Goal: Task Accomplishment & Management: Manage account settings

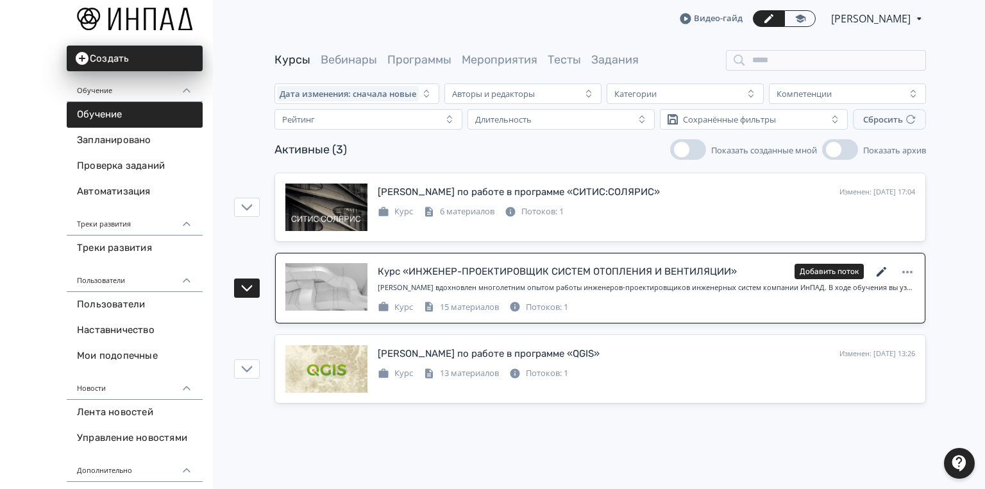
click at [881, 273] on icon at bounding box center [881, 271] width 15 height 15
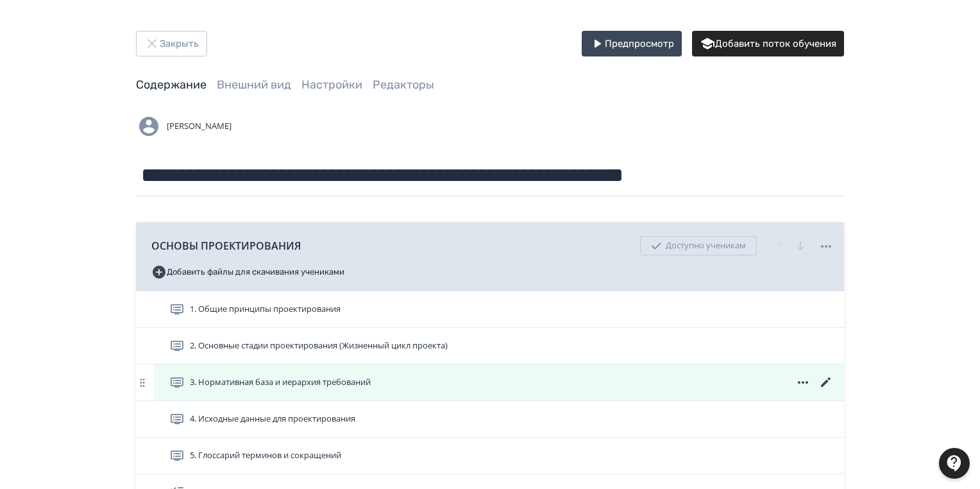
scroll to position [103, 0]
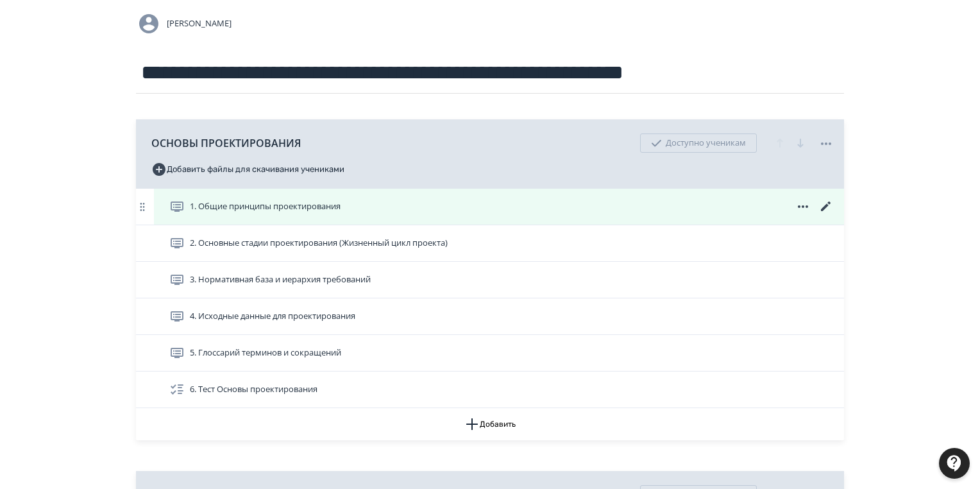
click at [314, 208] on span "1. Общие принципы проектирования" at bounding box center [265, 206] width 151 height 13
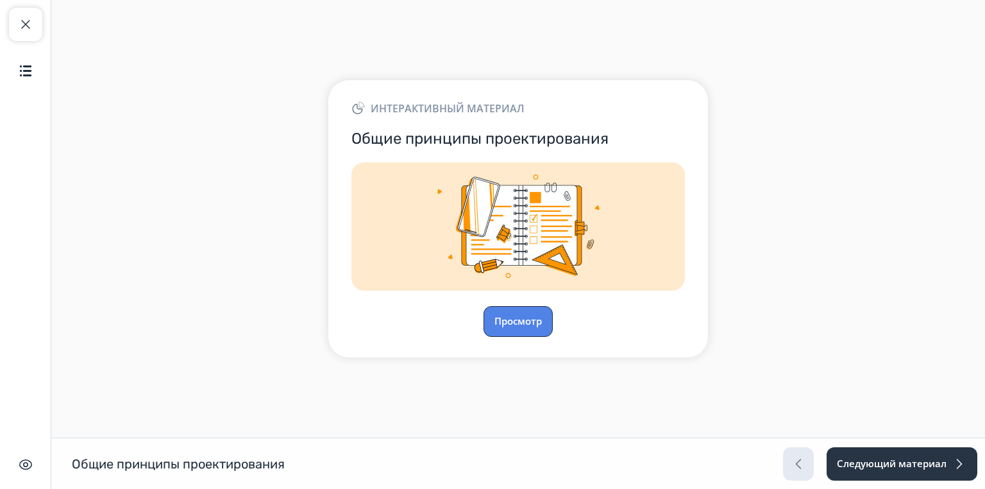
click at [531, 317] on button "Просмотр" at bounding box center [517, 321] width 69 height 31
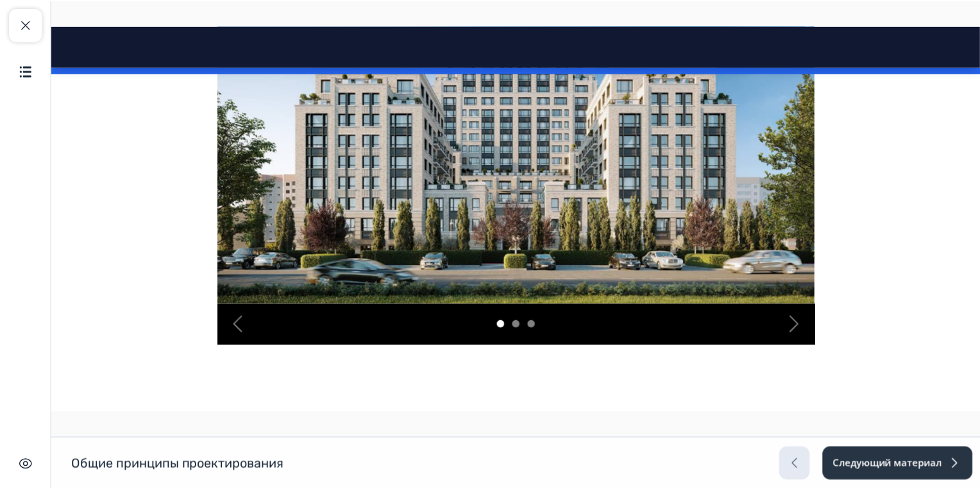
scroll to position [1487, 0]
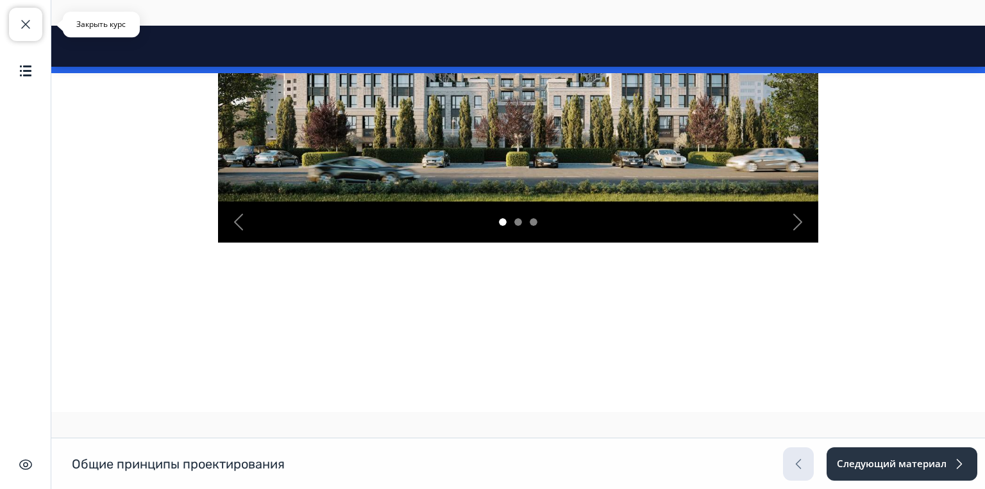
click at [28, 13] on button "Закрыть курс" at bounding box center [25, 24] width 33 height 33
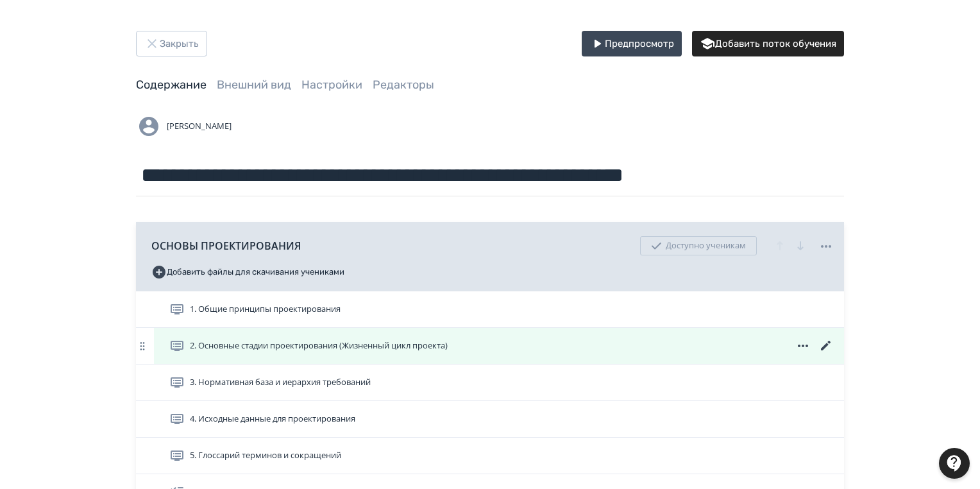
scroll to position [51, 0]
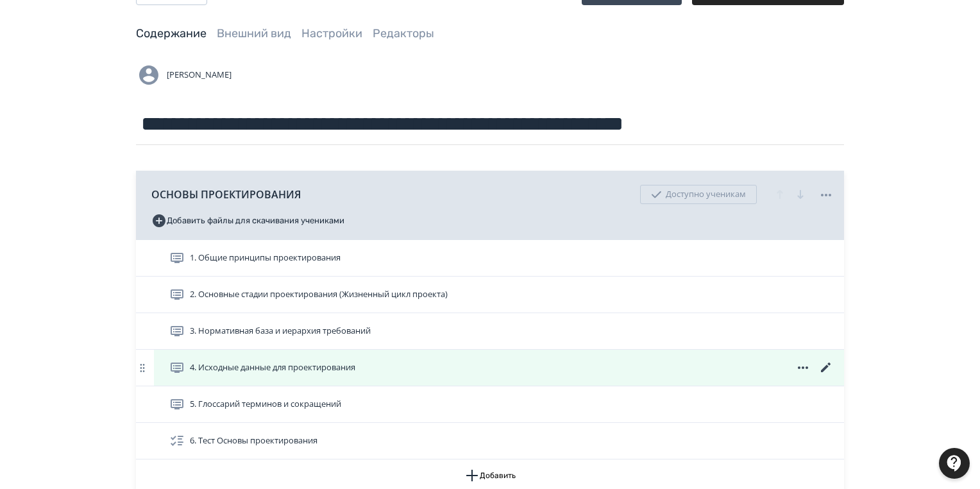
click at [828, 366] on icon at bounding box center [825, 367] width 15 height 15
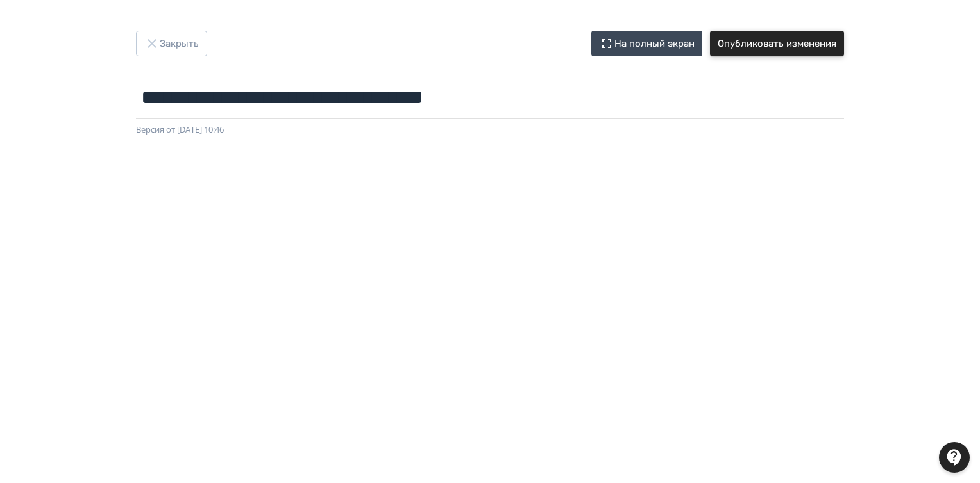
click at [773, 42] on button "Опубликовать изменения" at bounding box center [777, 44] width 134 height 26
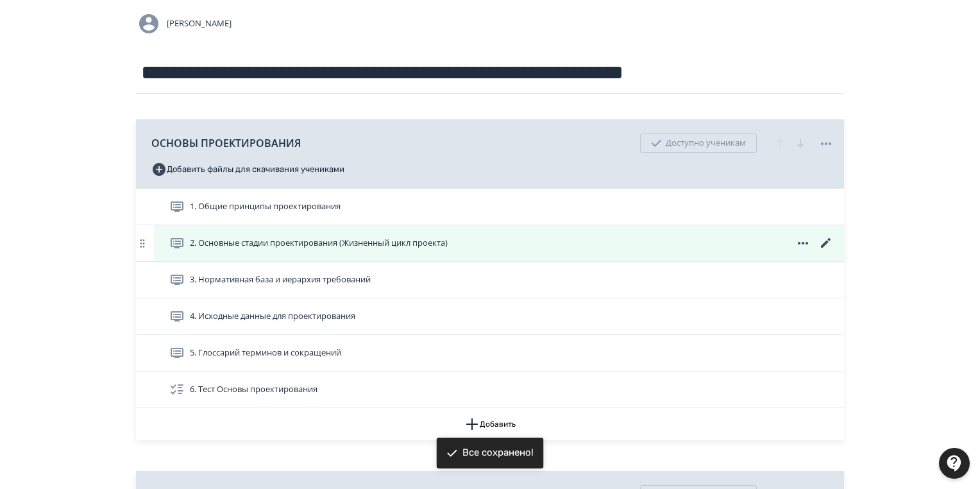
scroll to position [154, 0]
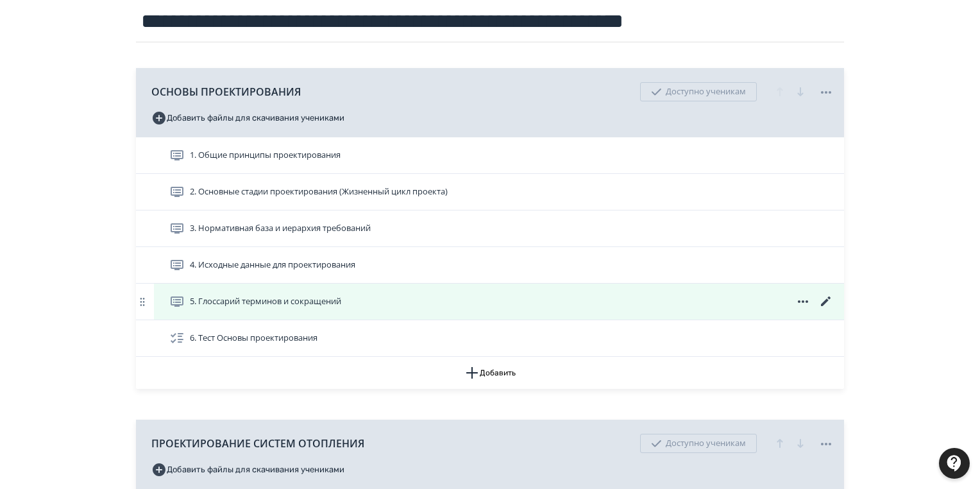
click at [823, 298] on icon at bounding box center [825, 301] width 15 height 15
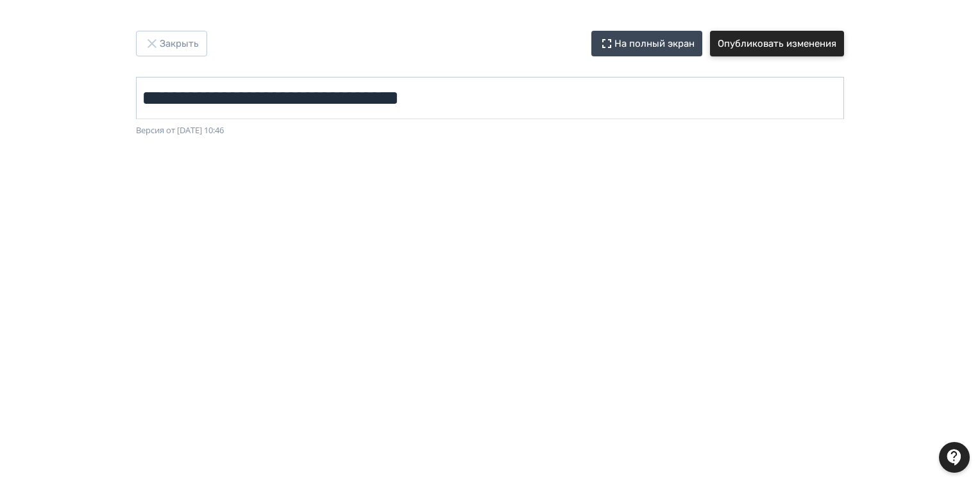
drag, startPoint x: 764, startPoint y: 44, endPoint x: 683, endPoint y: 80, distance: 88.4
click at [763, 43] on button "Опубликовать изменения" at bounding box center [777, 44] width 134 height 26
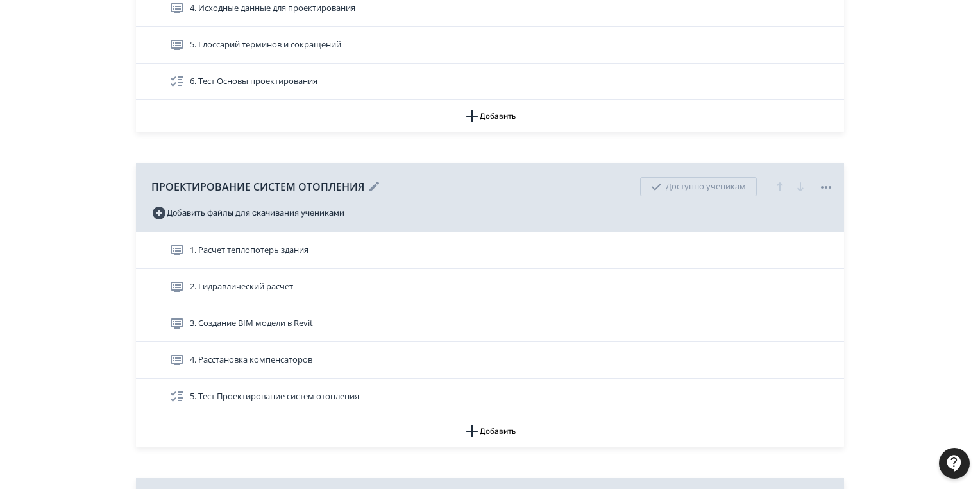
scroll to position [462, 0]
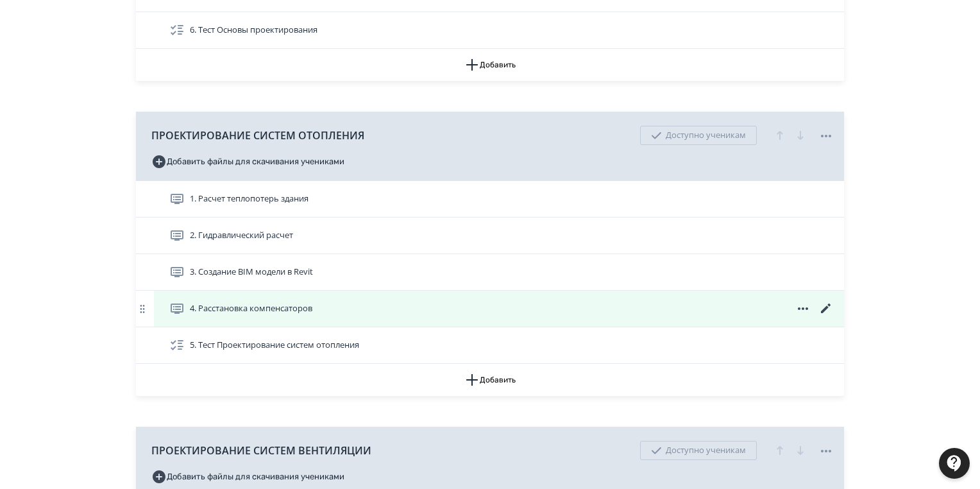
click at [826, 306] on icon at bounding box center [826, 308] width 10 height 10
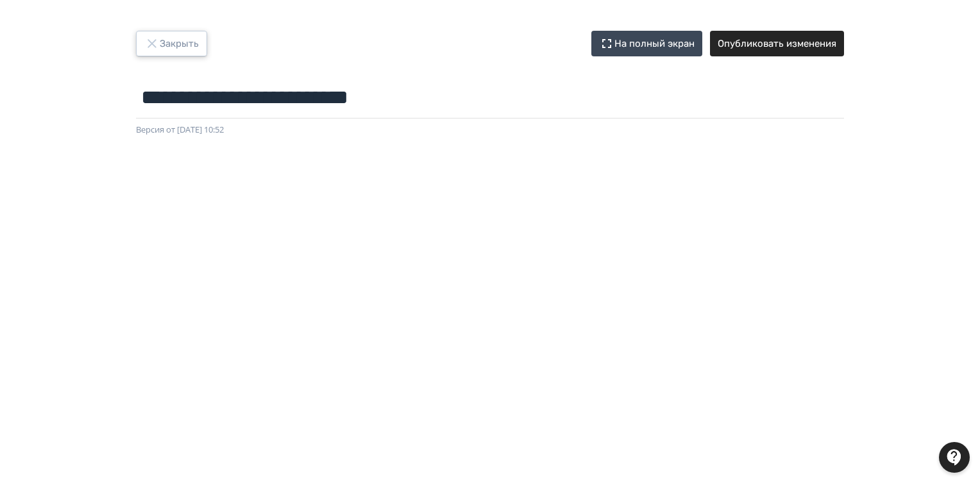
click at [182, 44] on button "Закрыть" at bounding box center [171, 44] width 71 height 26
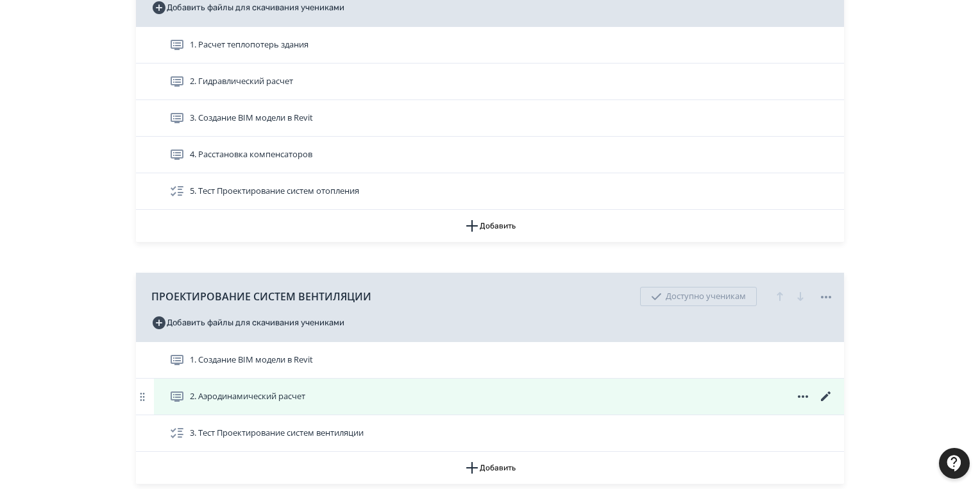
scroll to position [821, 0]
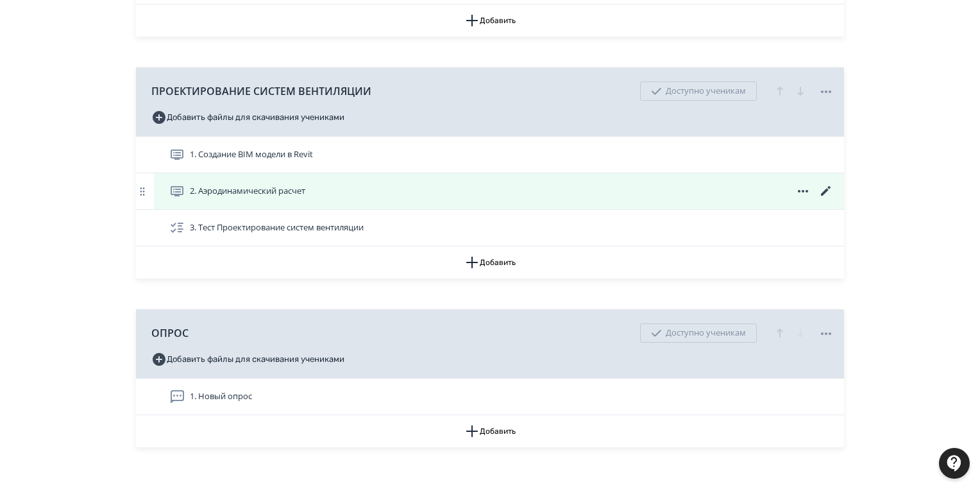
click at [822, 192] on icon at bounding box center [826, 191] width 10 height 10
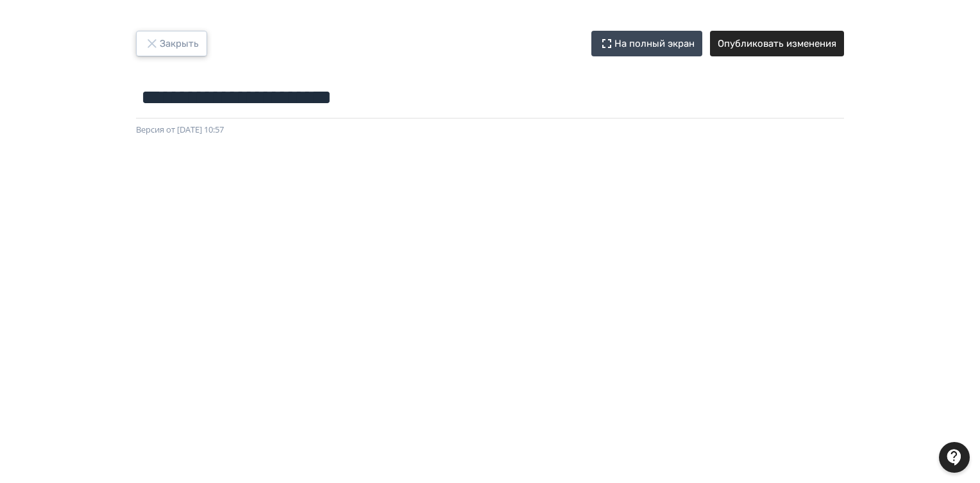
click at [164, 46] on button "Закрыть" at bounding box center [171, 44] width 71 height 26
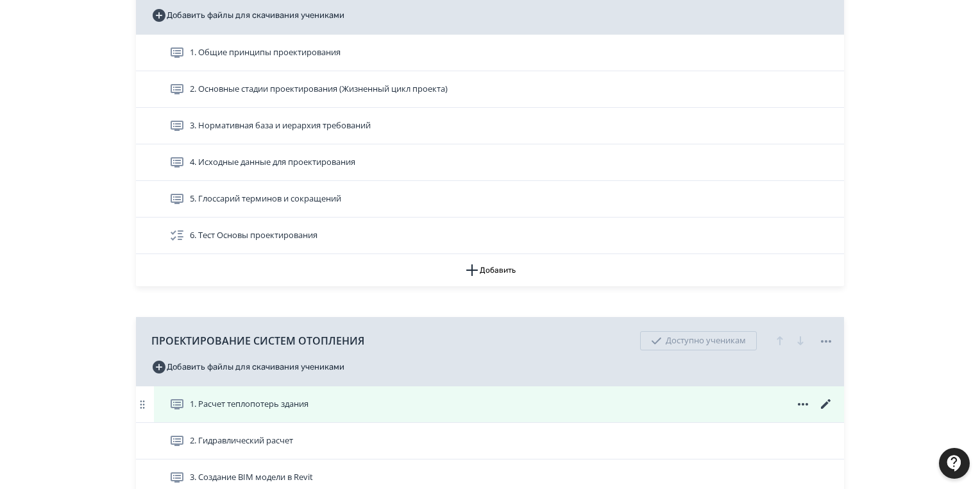
scroll to position [359, 0]
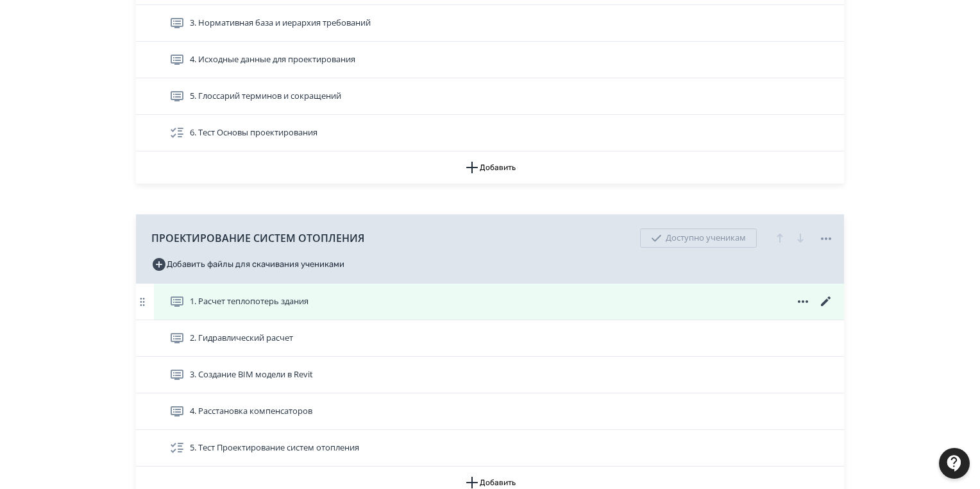
click at [830, 297] on icon at bounding box center [826, 301] width 10 height 10
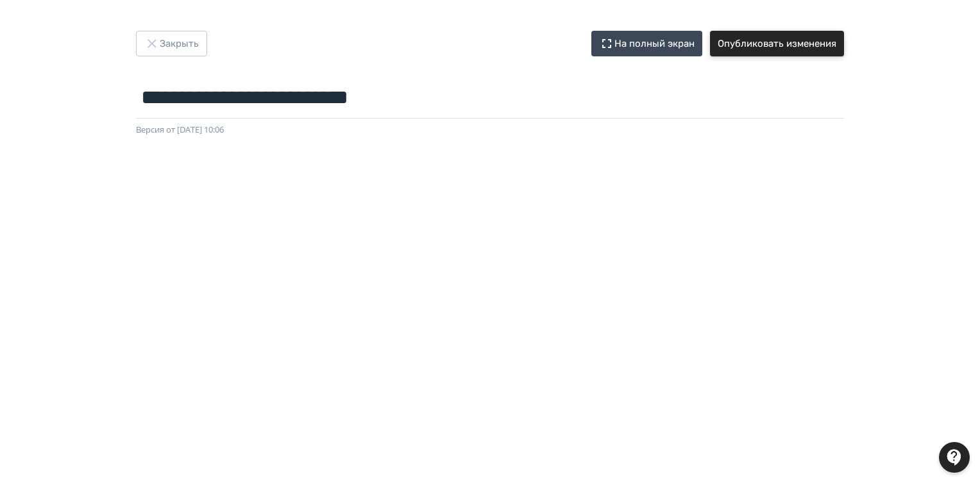
click at [819, 51] on button "Опубликовать изменения" at bounding box center [777, 44] width 134 height 26
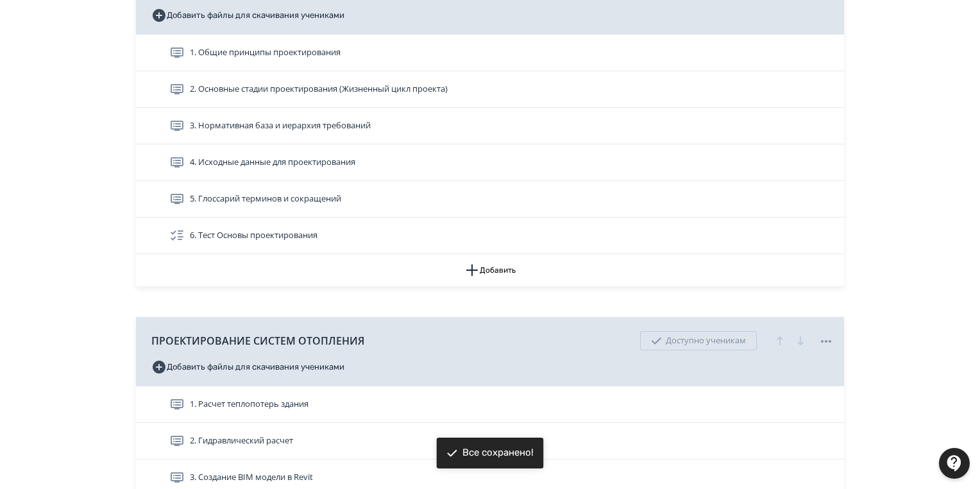
scroll to position [308, 0]
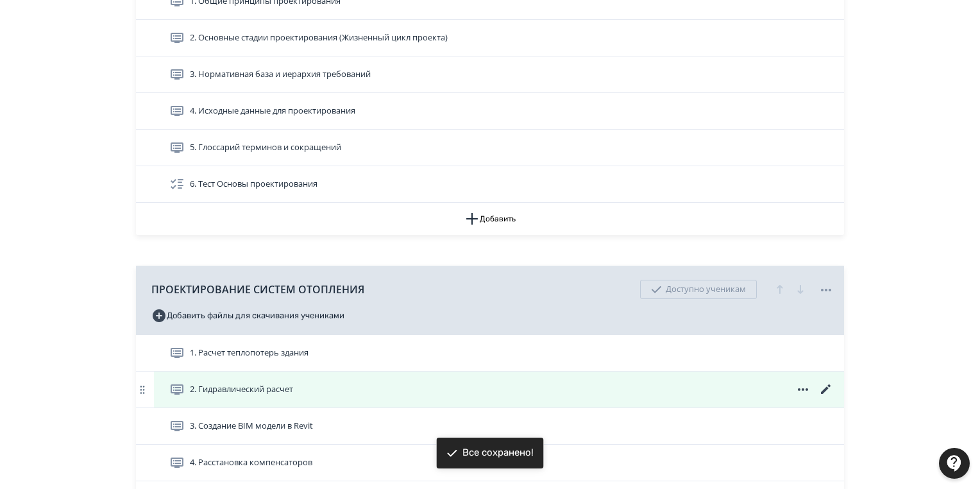
click at [823, 387] on icon at bounding box center [825, 388] width 15 height 15
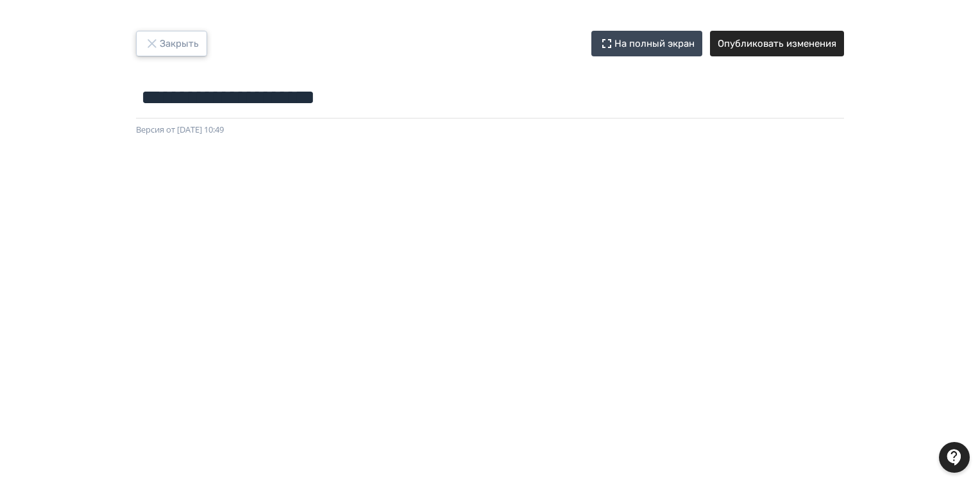
click at [180, 44] on button "Закрыть" at bounding box center [171, 44] width 71 height 26
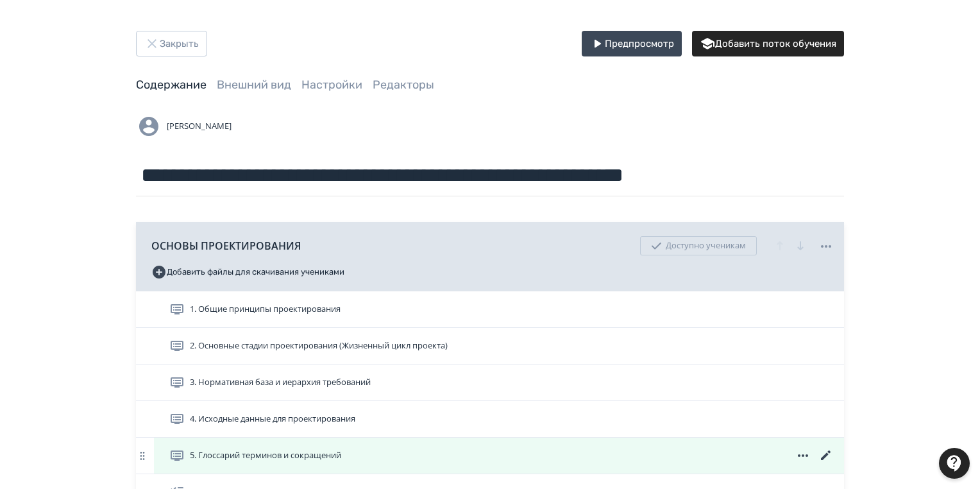
scroll to position [308, 0]
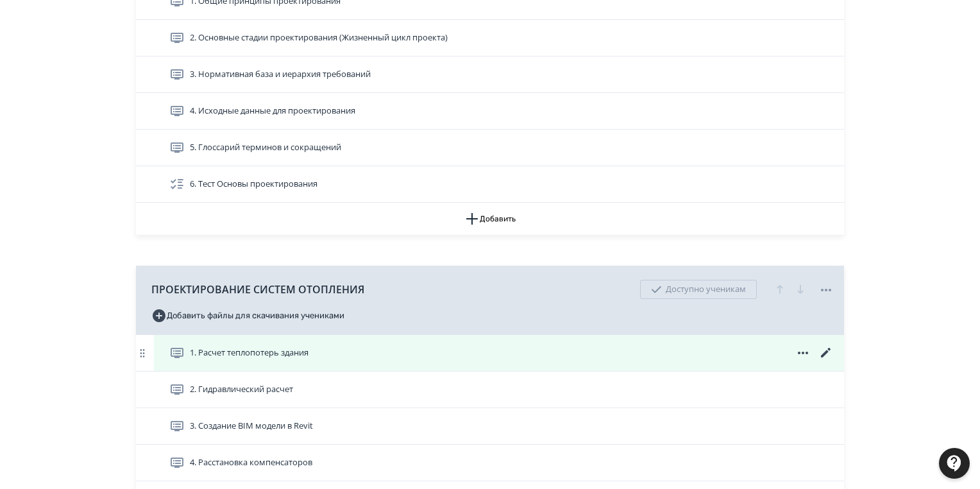
click at [824, 352] on icon at bounding box center [826, 352] width 10 height 10
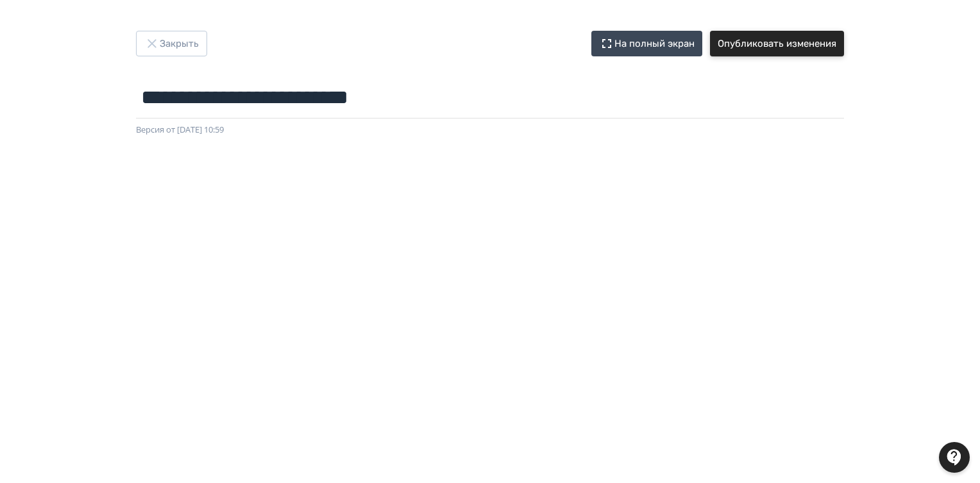
click at [777, 46] on button "Опубликовать изменения" at bounding box center [777, 44] width 134 height 26
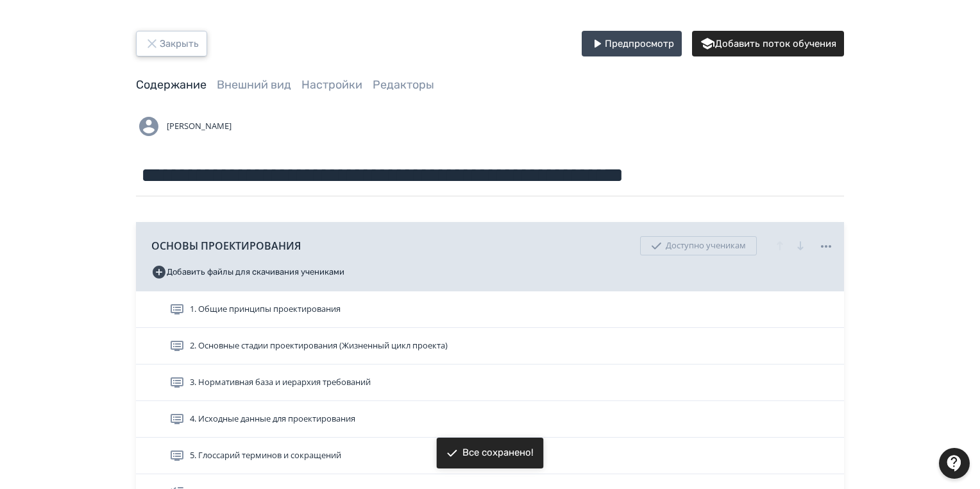
click at [150, 37] on icon "button" at bounding box center [151, 43] width 15 height 15
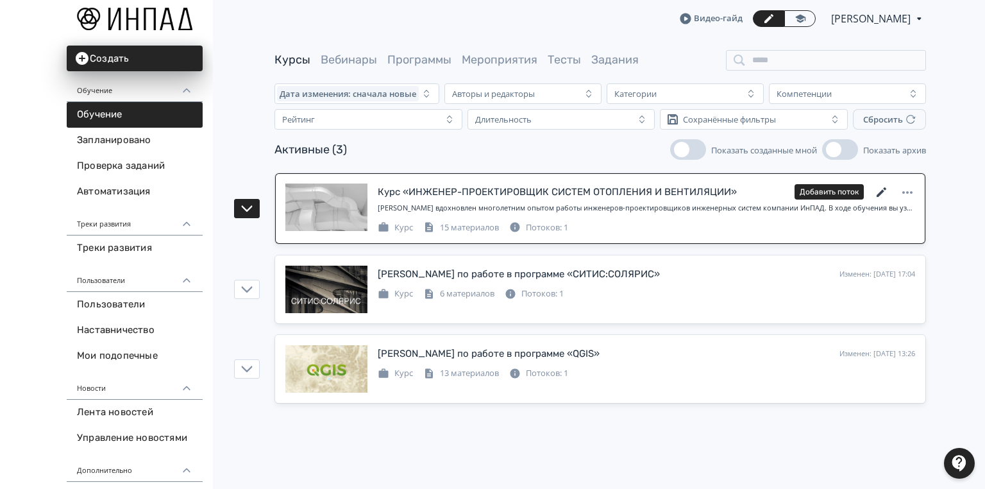
click at [882, 192] on icon at bounding box center [881, 192] width 10 height 10
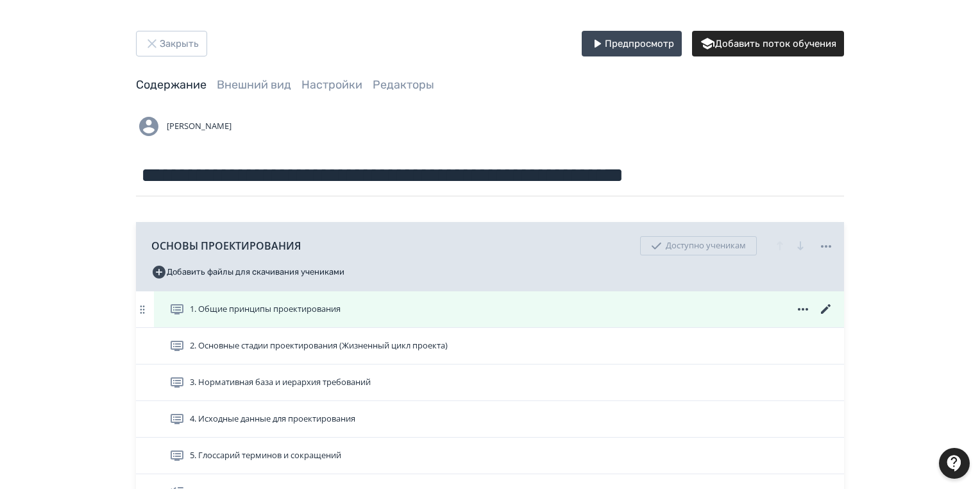
scroll to position [103, 0]
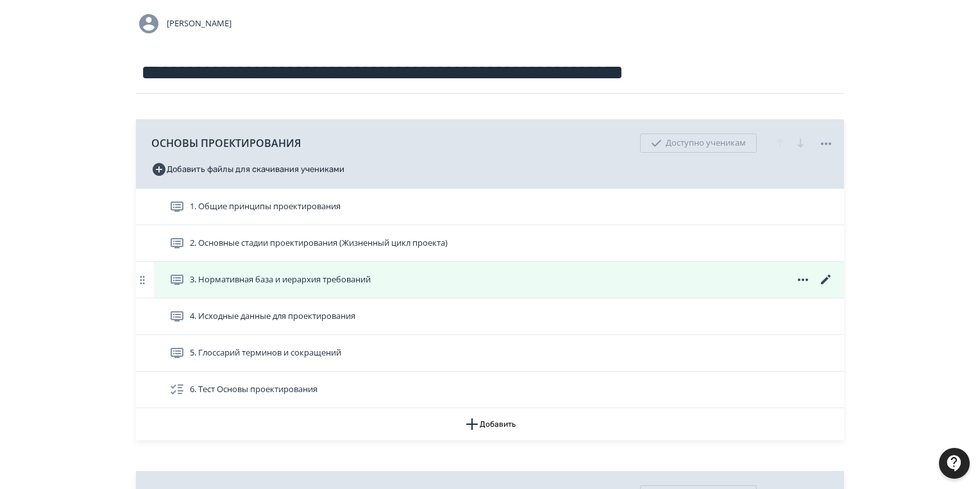
click at [829, 277] on icon at bounding box center [825, 279] width 15 height 15
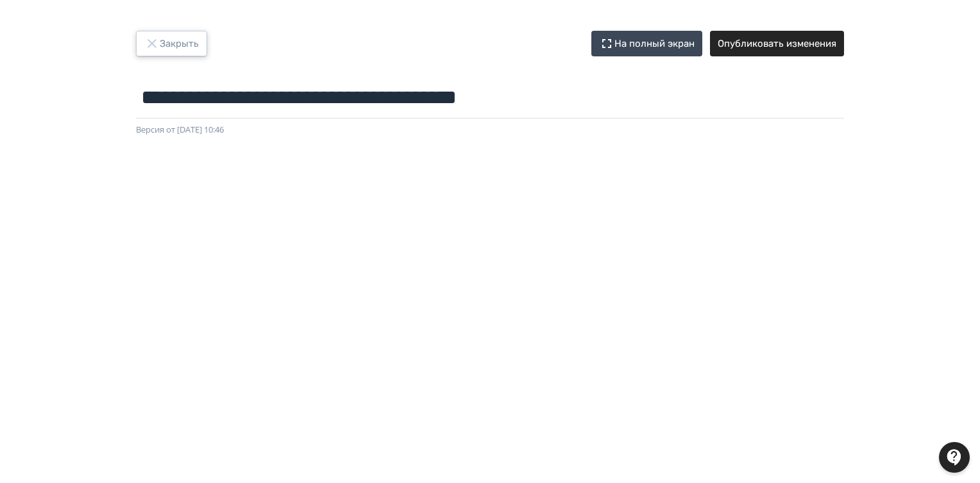
click at [166, 39] on button "Закрыть" at bounding box center [171, 44] width 71 height 26
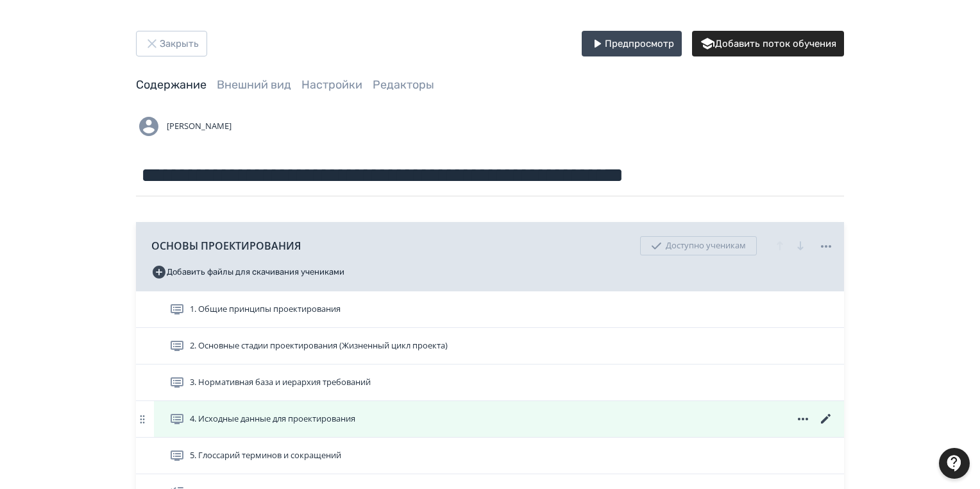
scroll to position [51, 0]
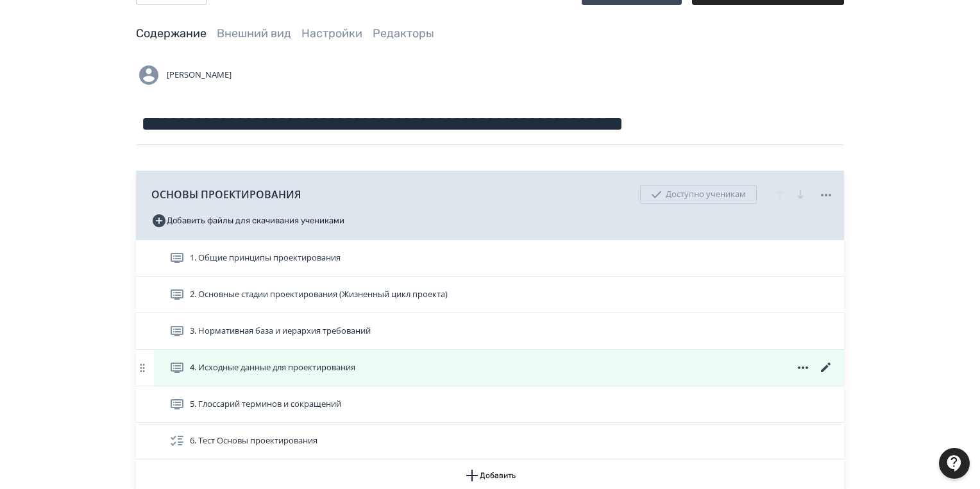
click at [826, 364] on icon at bounding box center [826, 367] width 10 height 10
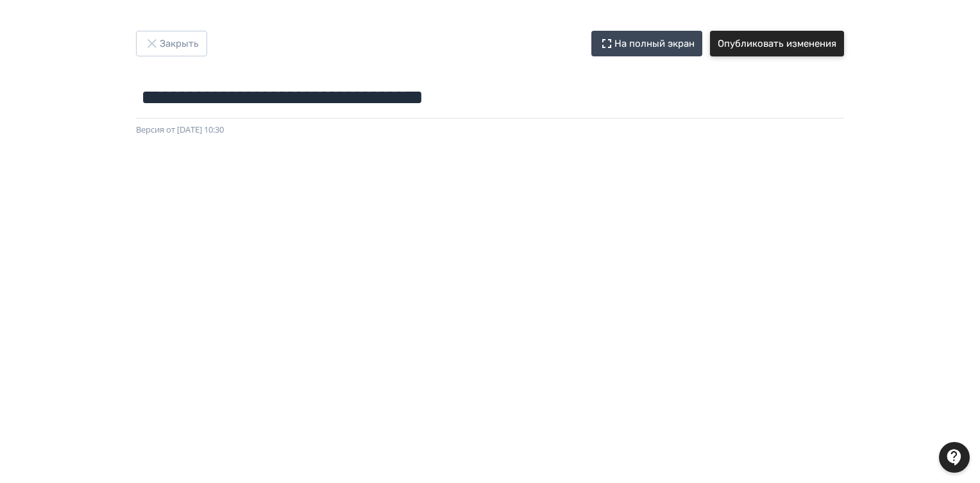
click at [723, 38] on button "Опубликовать изменения" at bounding box center [777, 44] width 134 height 26
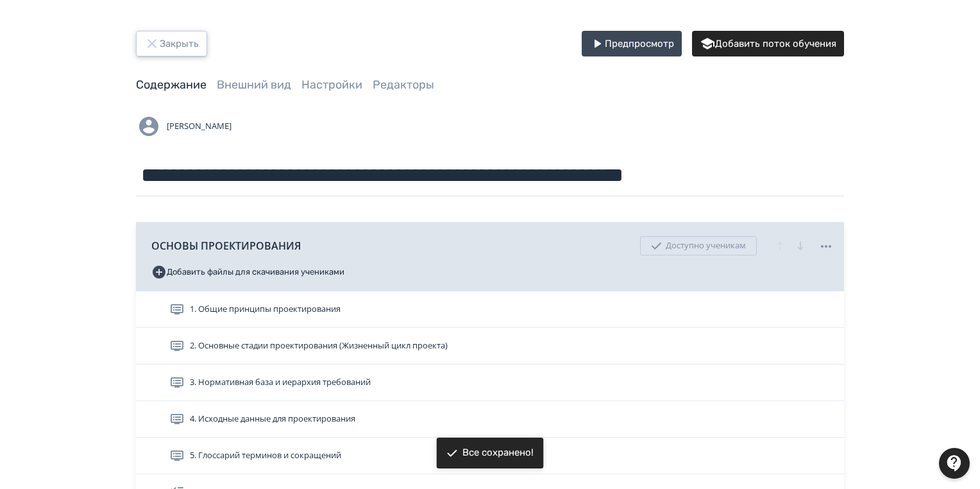
click at [177, 42] on button "Закрыть" at bounding box center [171, 44] width 71 height 26
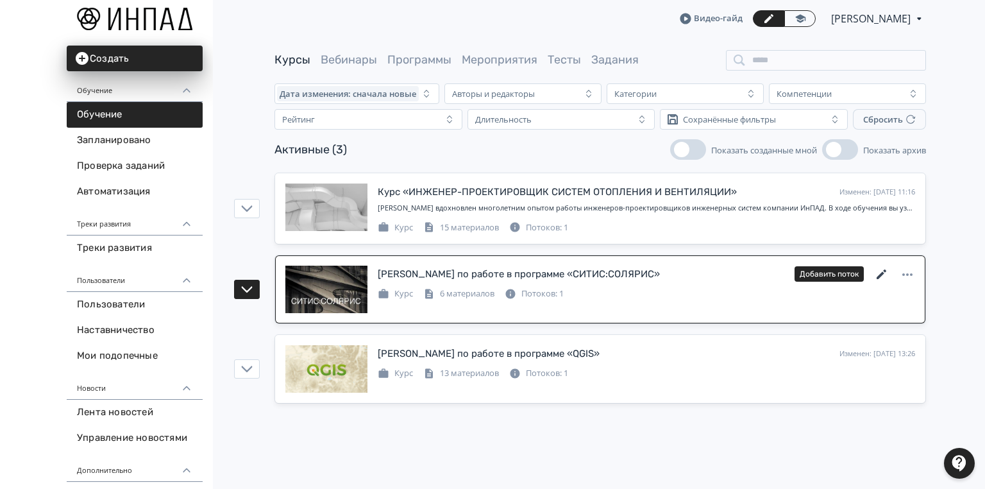
click at [878, 271] on icon at bounding box center [881, 274] width 15 height 15
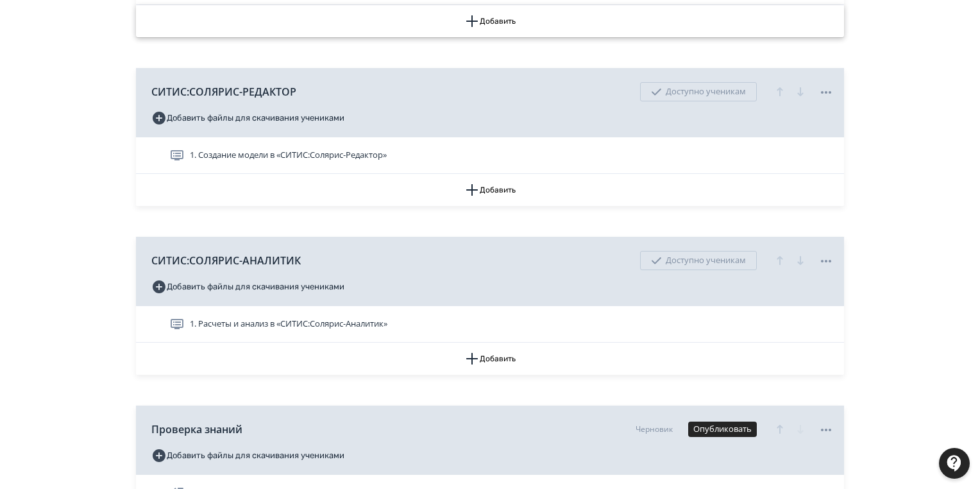
scroll to position [558, 0]
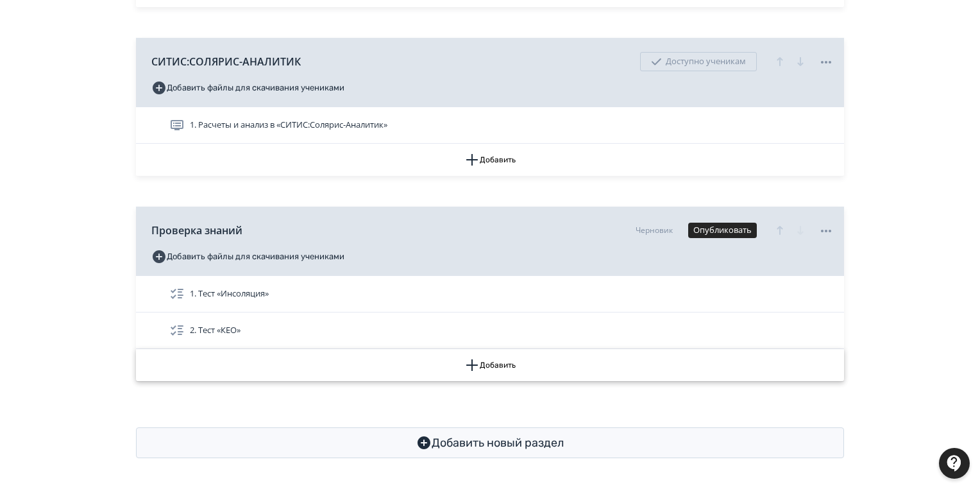
click at [487, 366] on button "Добавить" at bounding box center [490, 365] width 708 height 32
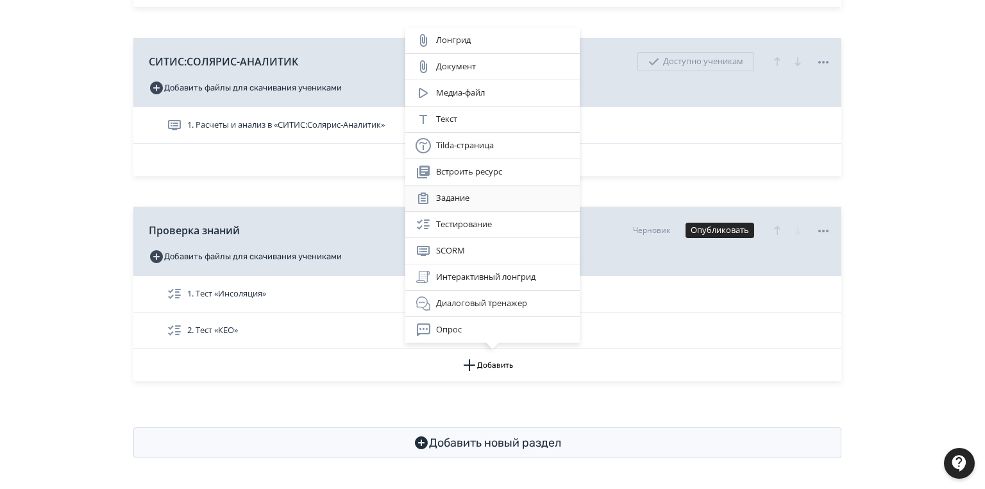
click at [464, 199] on div "Задание" at bounding box center [492, 197] width 154 height 15
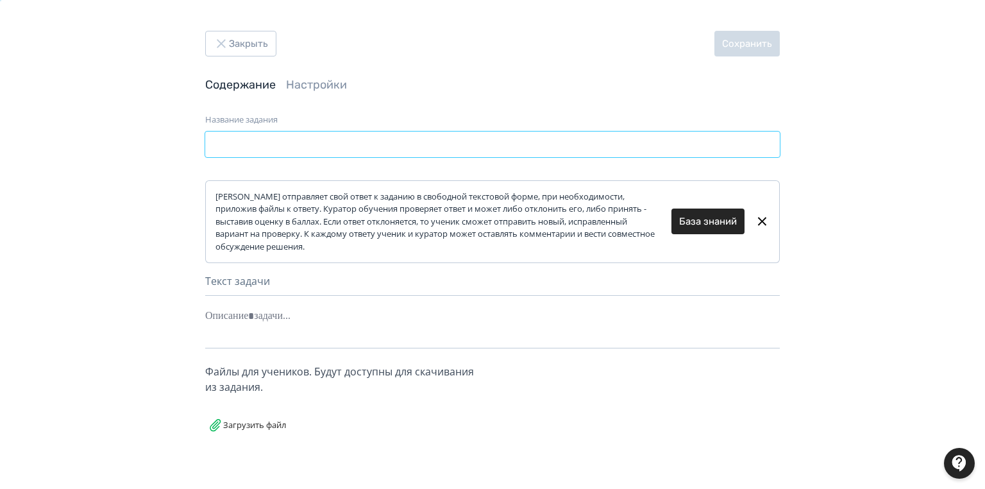
click at [242, 144] on input "Название задания" at bounding box center [492, 144] width 574 height 26
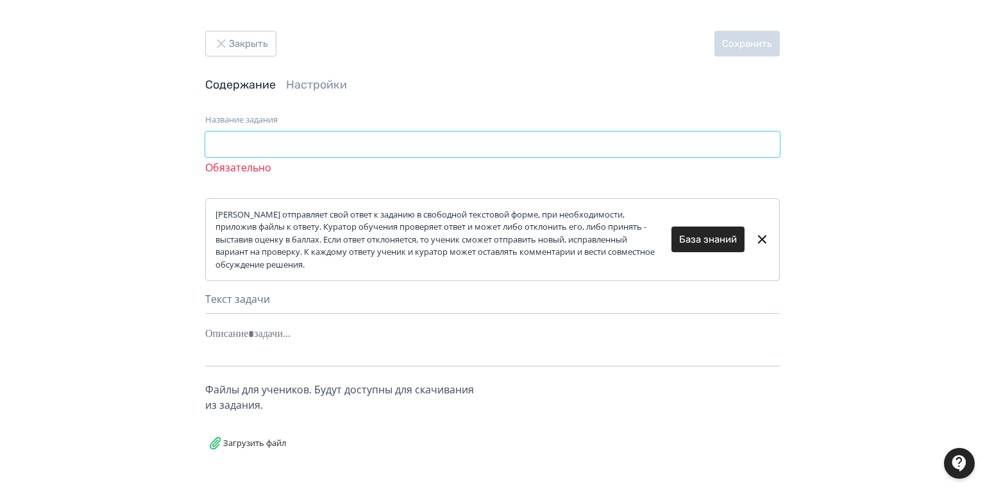
click at [215, 140] on input "Название задания" at bounding box center [492, 144] width 574 height 26
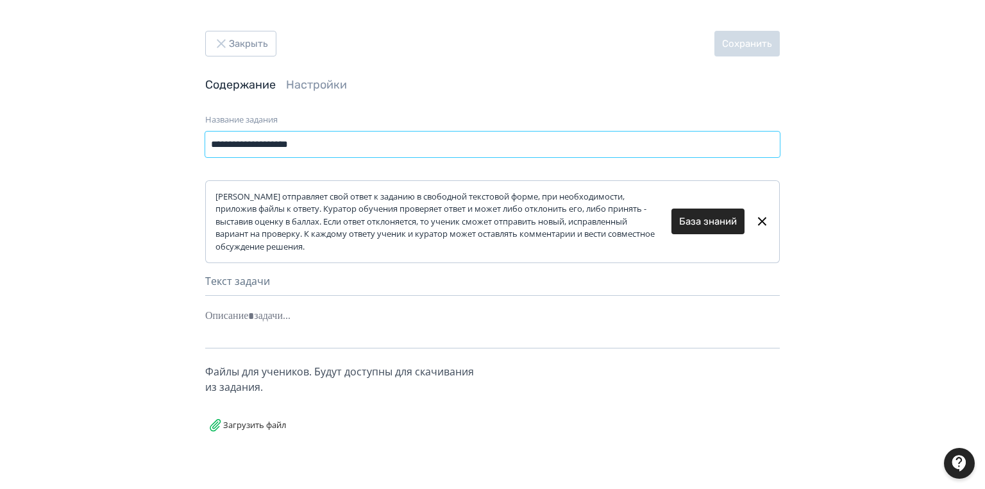
type input "**********"
click at [240, 295] on div "Текст задачи" at bounding box center [492, 284] width 574 height 22
click at [246, 321] on div at bounding box center [492, 315] width 574 height 24
click at [227, 317] on div at bounding box center [492, 315] width 574 height 24
click at [216, 275] on div "Текст задачи" at bounding box center [492, 284] width 574 height 22
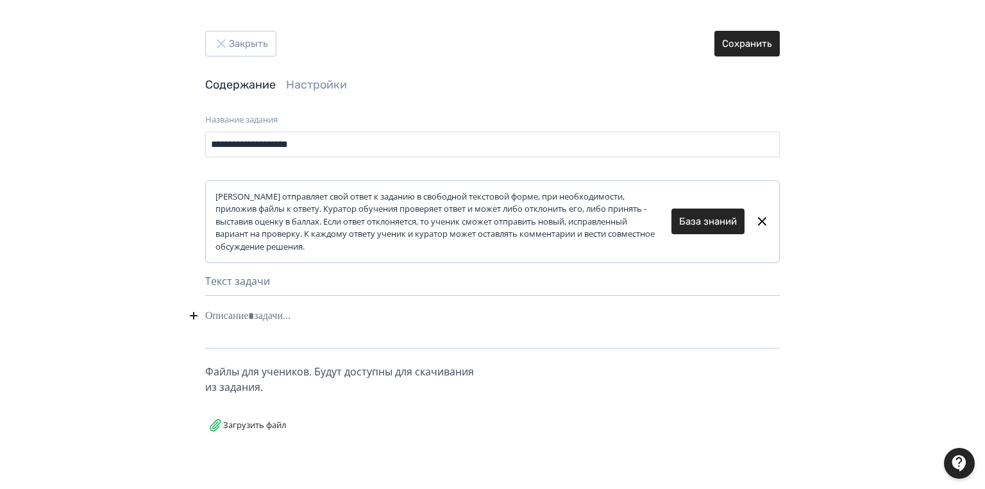
click at [221, 318] on div at bounding box center [492, 315] width 574 height 24
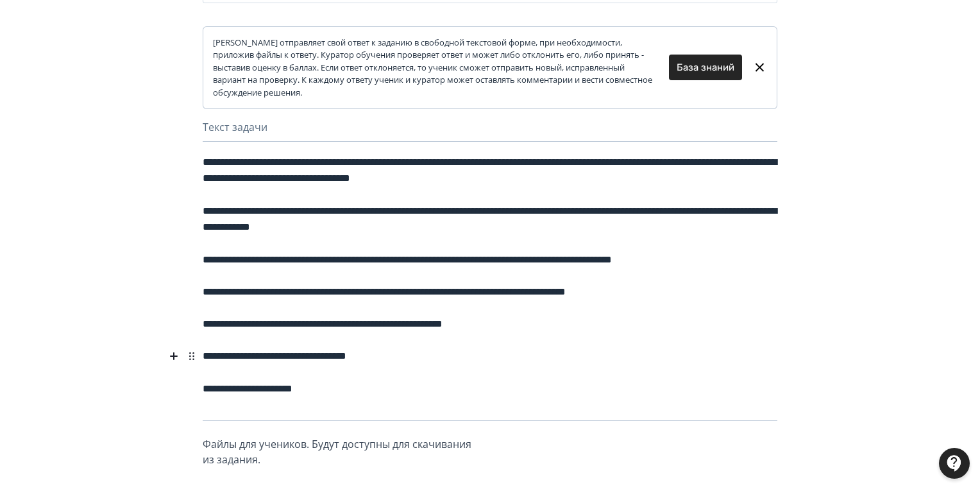
scroll to position [206, 0]
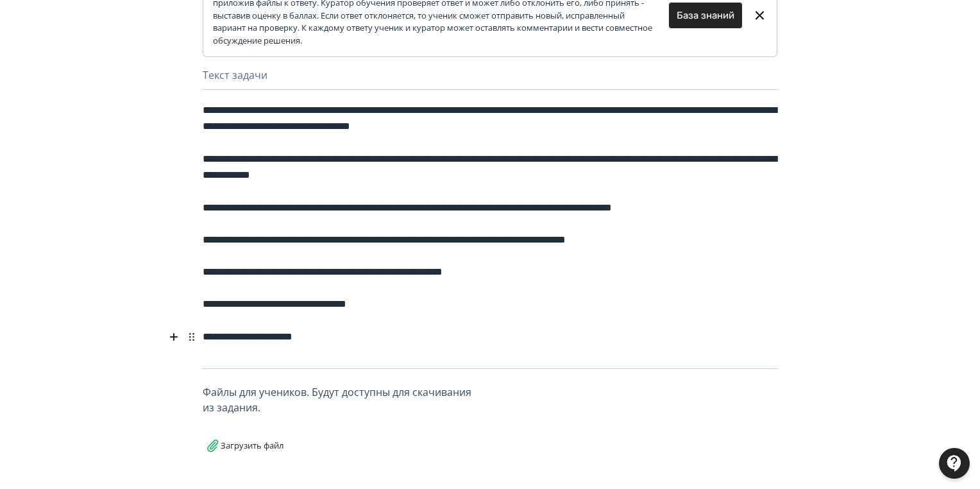
click at [243, 447] on label "Загрузить файл" at bounding box center [244, 441] width 83 height 33
click at [0, 0] on input "Загрузить файл" at bounding box center [0, 0] width 0 height 0
click at [254, 445] on label "Загрузить файл" at bounding box center [244, 441] width 83 height 33
click at [0, 0] on input "Загрузить файл" at bounding box center [0, 0] width 0 height 0
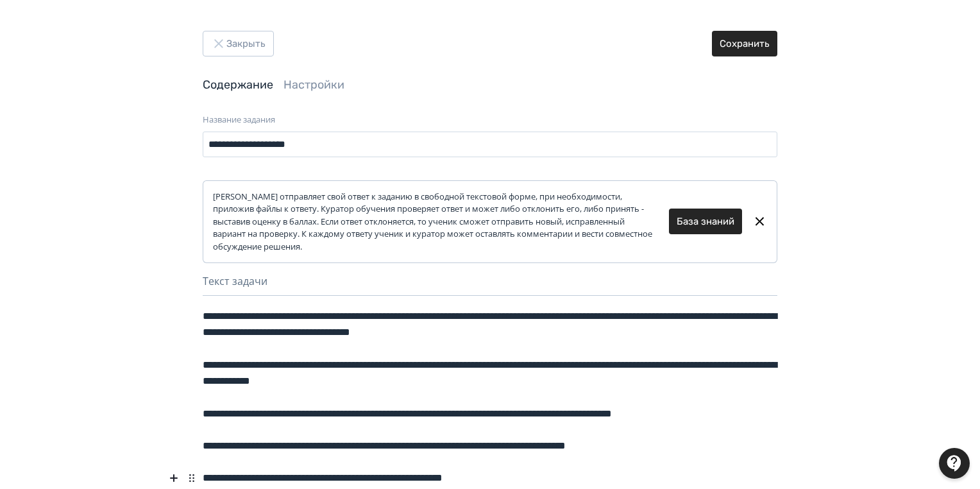
scroll to position [226, 0]
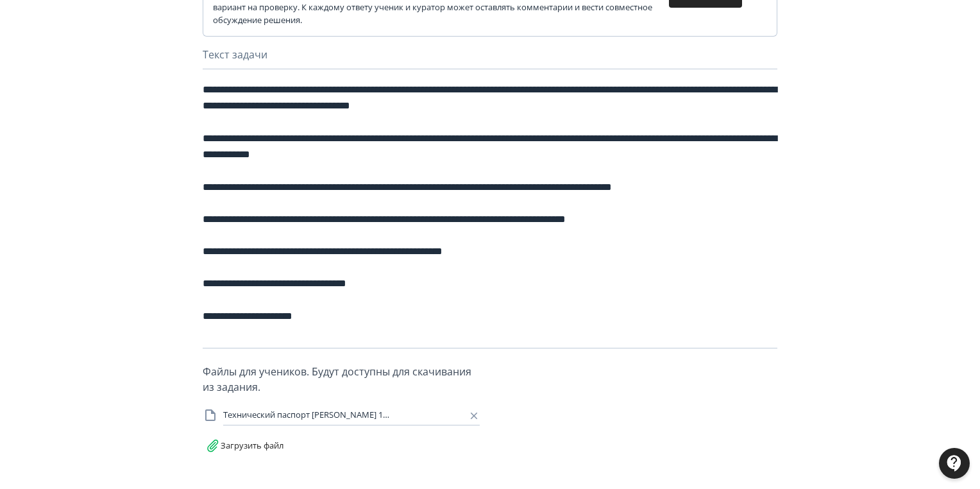
click at [224, 443] on label "Загрузить файл" at bounding box center [244, 441] width 83 height 33
click at [0, 0] on input "Загрузить файл" at bounding box center [0, 0] width 0 height 0
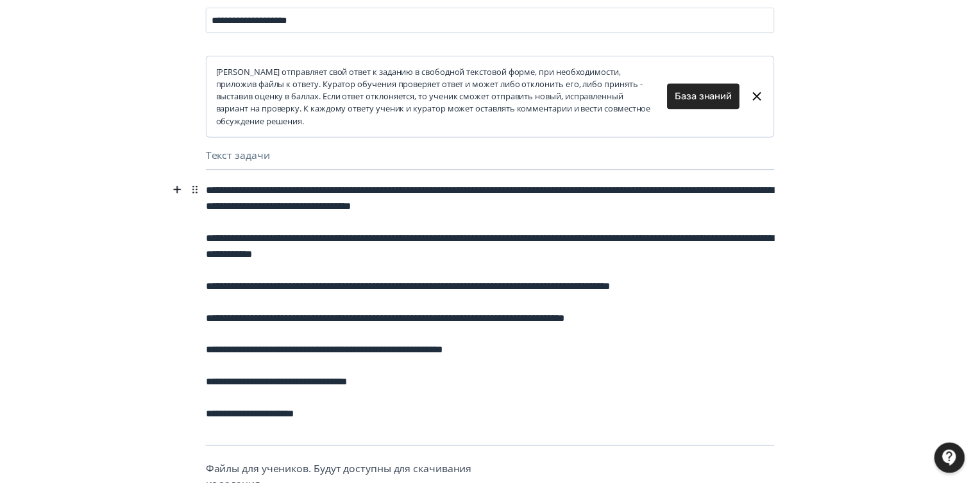
scroll to position [0, 0]
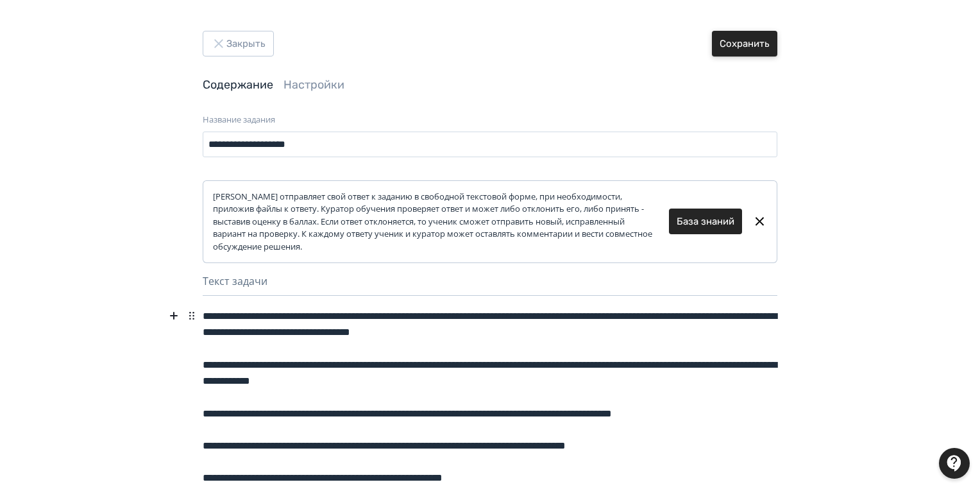
click at [749, 46] on button "Сохранить" at bounding box center [744, 44] width 65 height 26
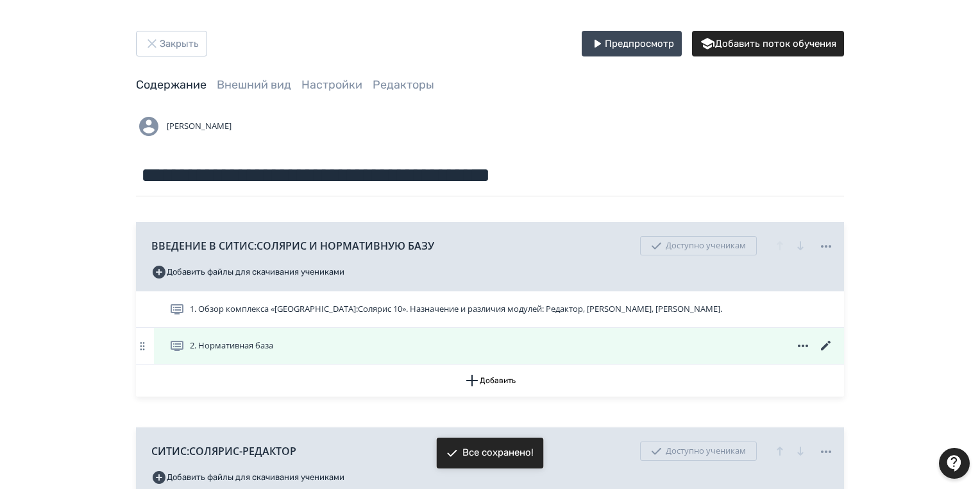
click at [823, 342] on icon at bounding box center [825, 345] width 15 height 15
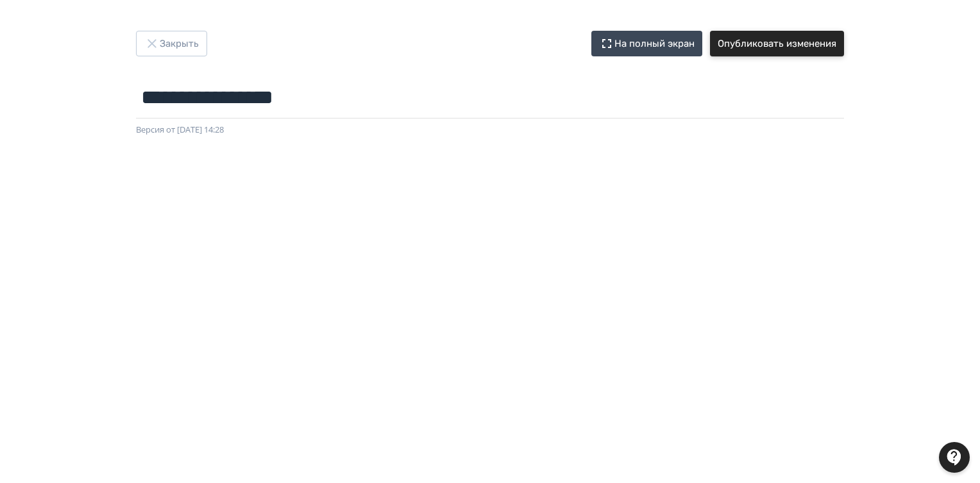
click at [787, 46] on button "Опубликовать изменения" at bounding box center [777, 44] width 134 height 26
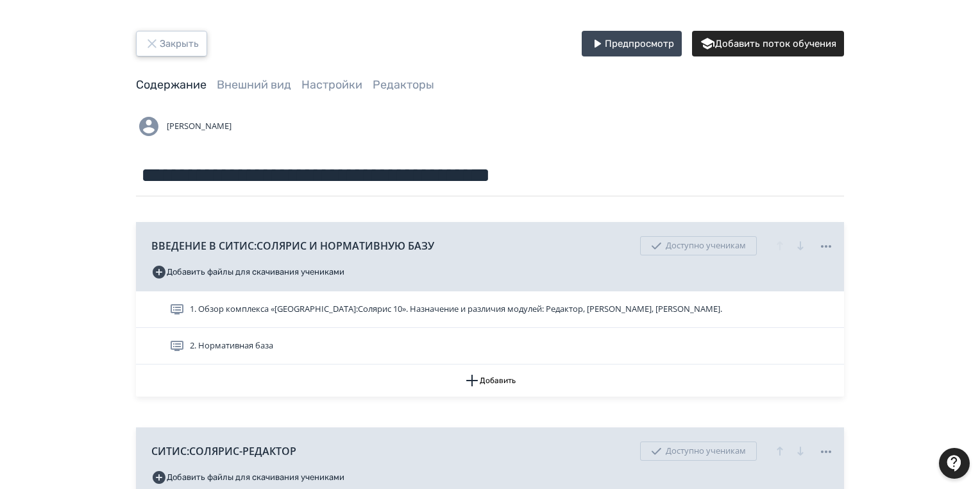
click at [176, 35] on button "Закрыть" at bounding box center [171, 44] width 71 height 26
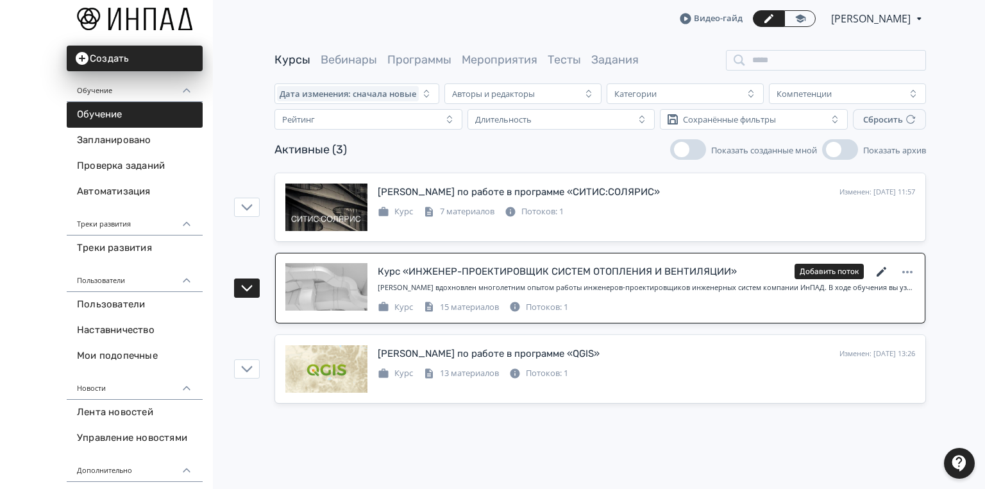
click at [880, 269] on icon at bounding box center [881, 271] width 15 height 15
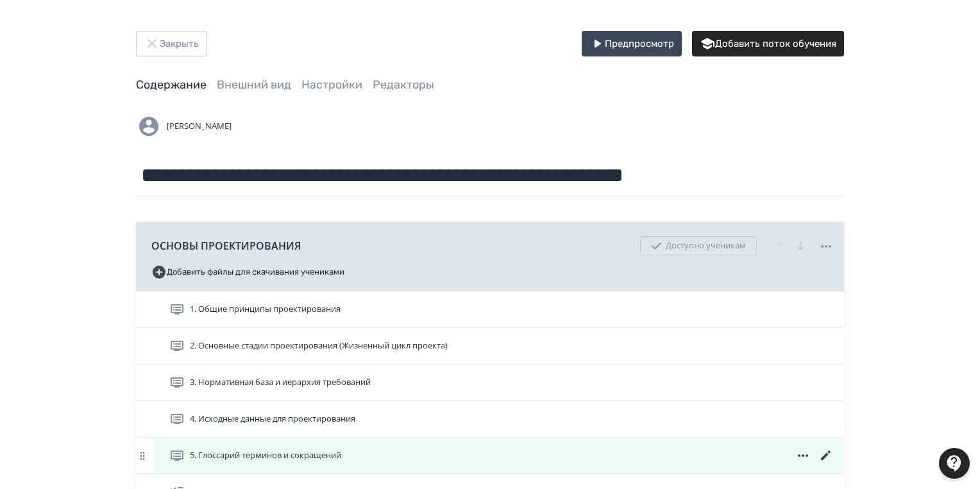
scroll to position [205, 0]
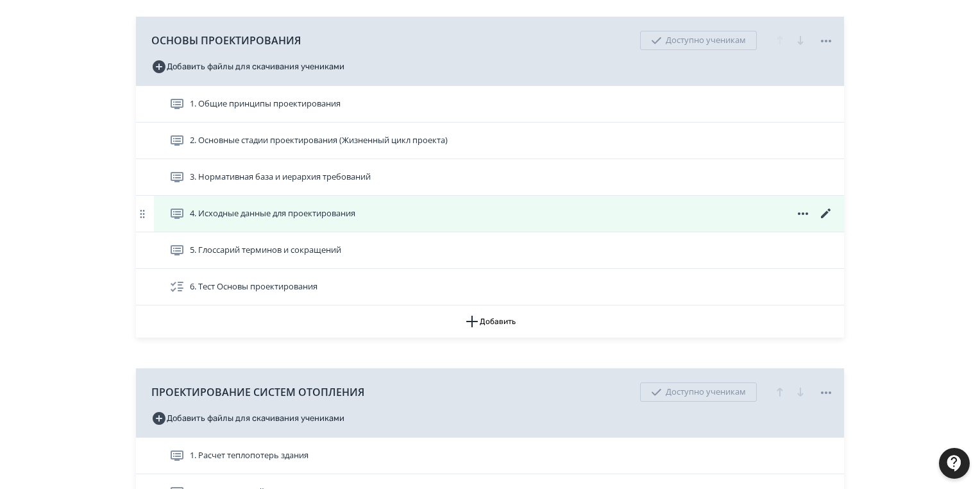
click at [823, 212] on icon at bounding box center [825, 213] width 15 height 15
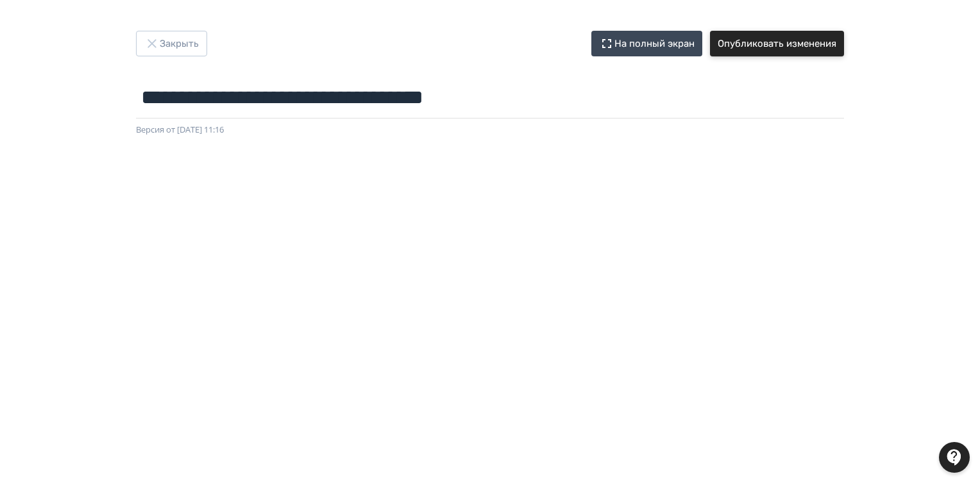
click at [766, 40] on button "Опубликовать изменения" at bounding box center [777, 44] width 134 height 26
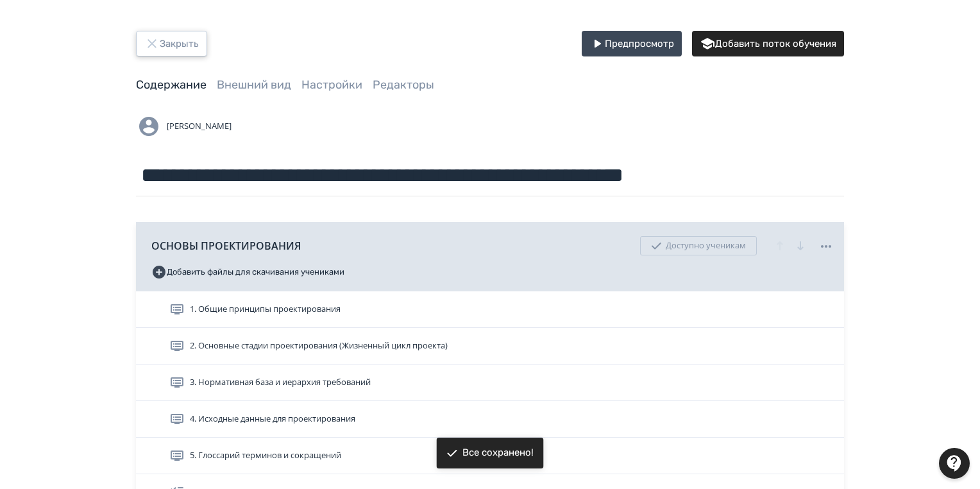
click at [171, 42] on button "Закрыть" at bounding box center [171, 44] width 71 height 26
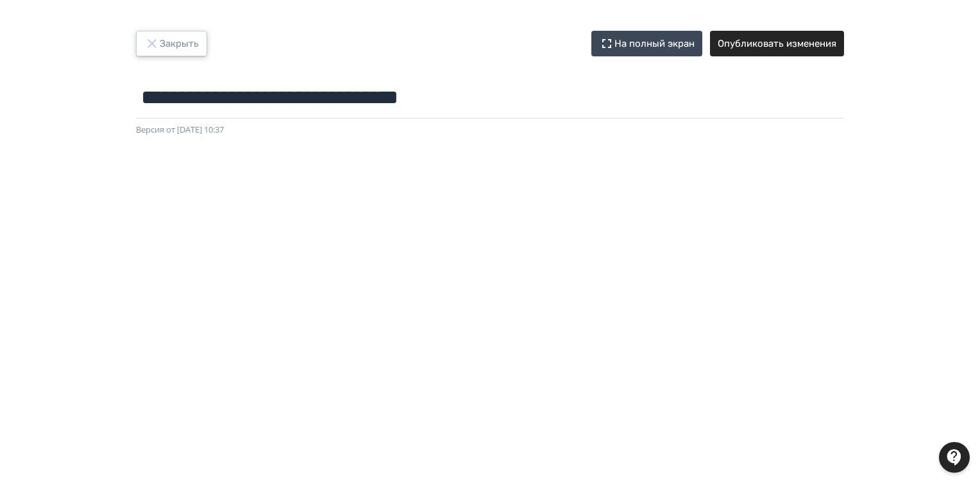
click at [174, 42] on button "Закрыть" at bounding box center [171, 44] width 71 height 26
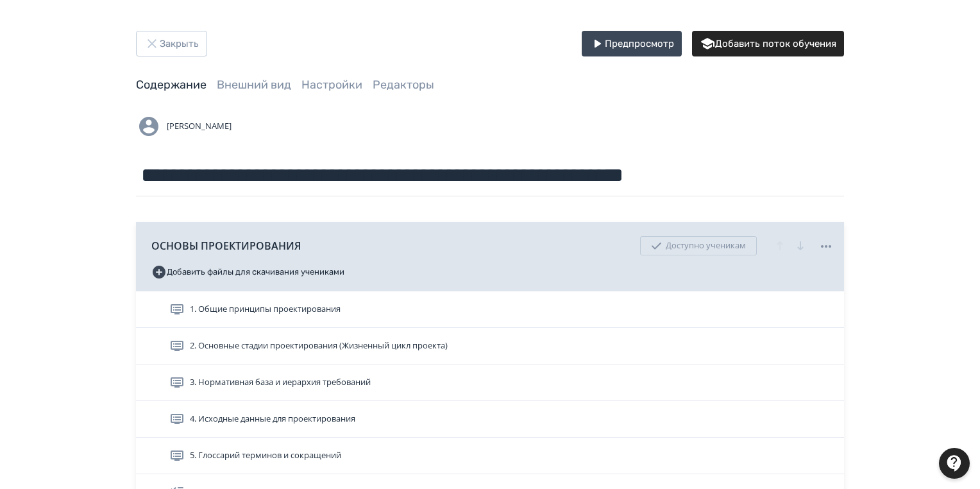
scroll to position [256, 0]
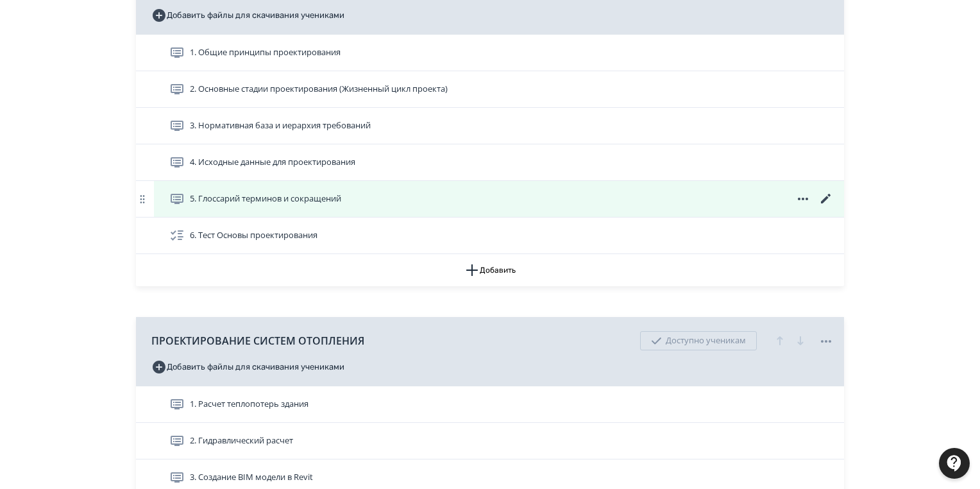
click at [286, 200] on span "5. Глоссарий терминов и сокращений" at bounding box center [265, 198] width 151 height 13
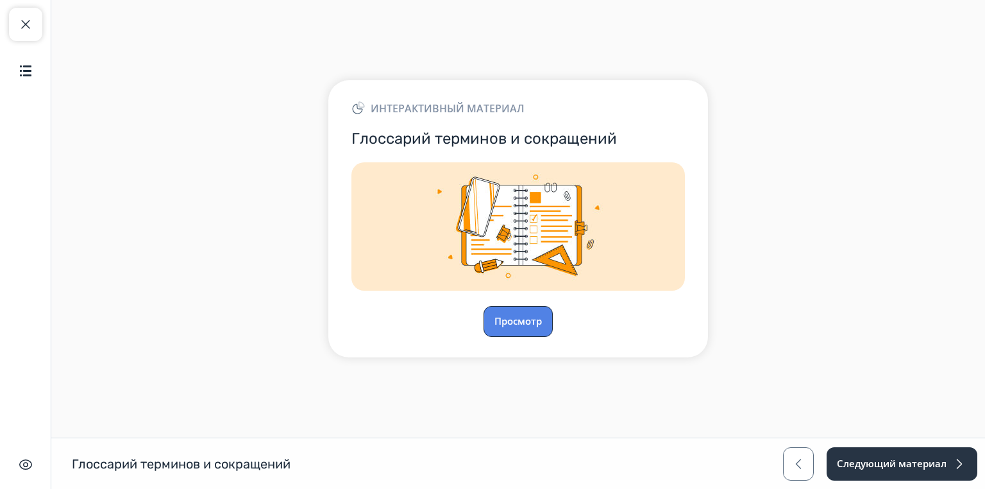
click at [518, 319] on button "Просмотр" at bounding box center [517, 321] width 69 height 31
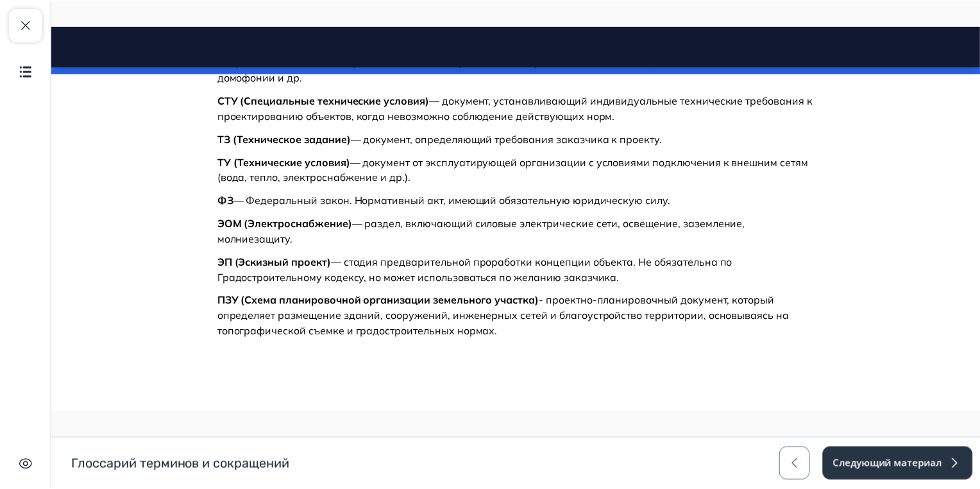
scroll to position [1121, 0]
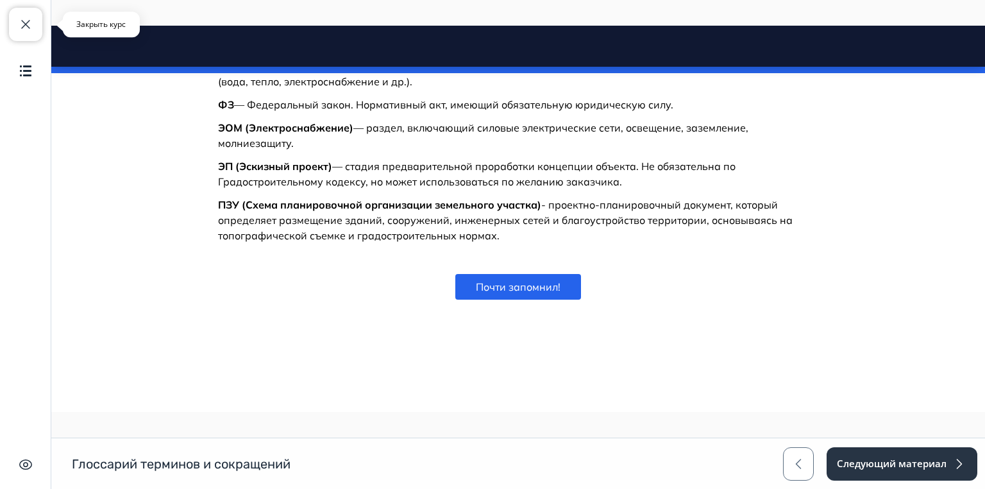
click at [25, 24] on span "button" at bounding box center [25, 24] width 15 height 15
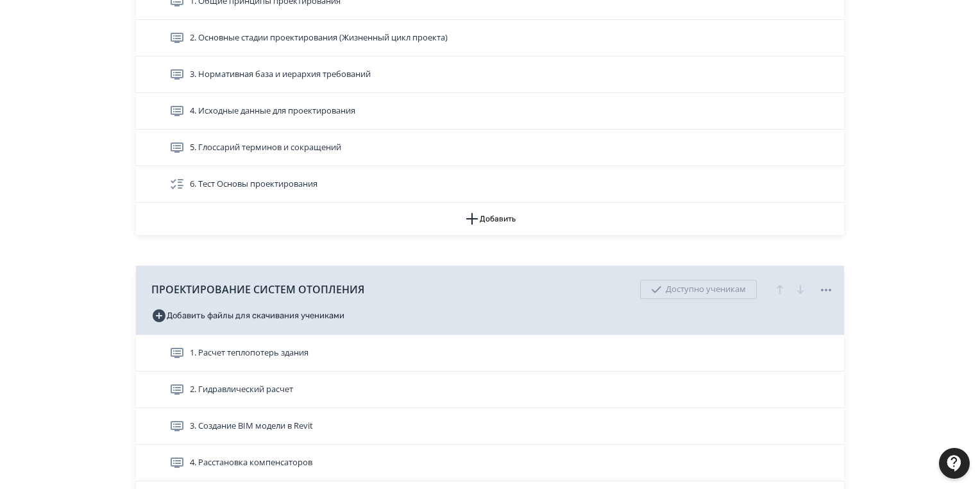
scroll to position [256, 0]
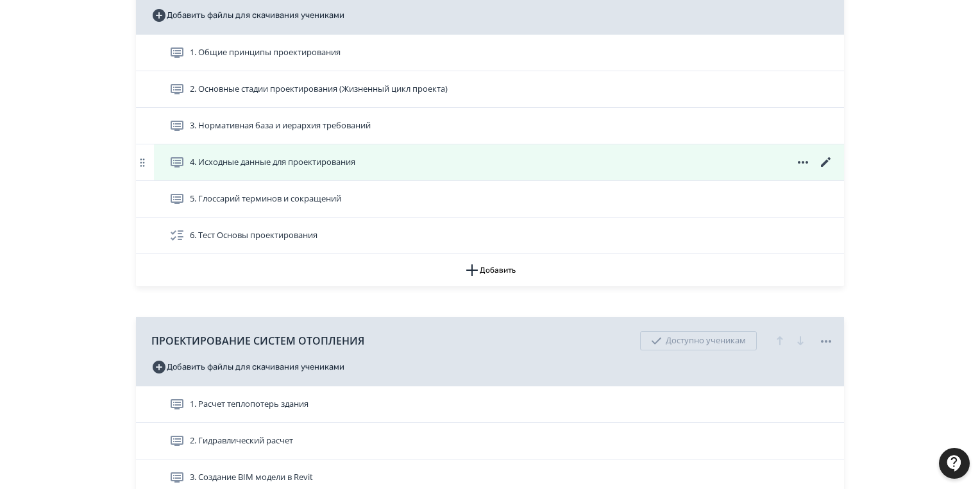
drag, startPoint x: 305, startPoint y: 162, endPoint x: 354, endPoint y: 160, distance: 48.7
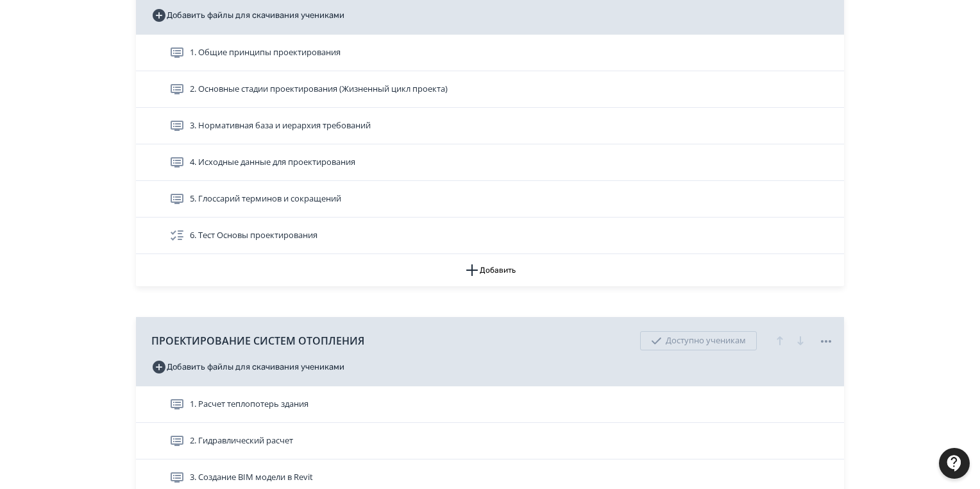
click at [305, 162] on span "4. Исходные данные для проектирования" at bounding box center [272, 162] width 165 height 13
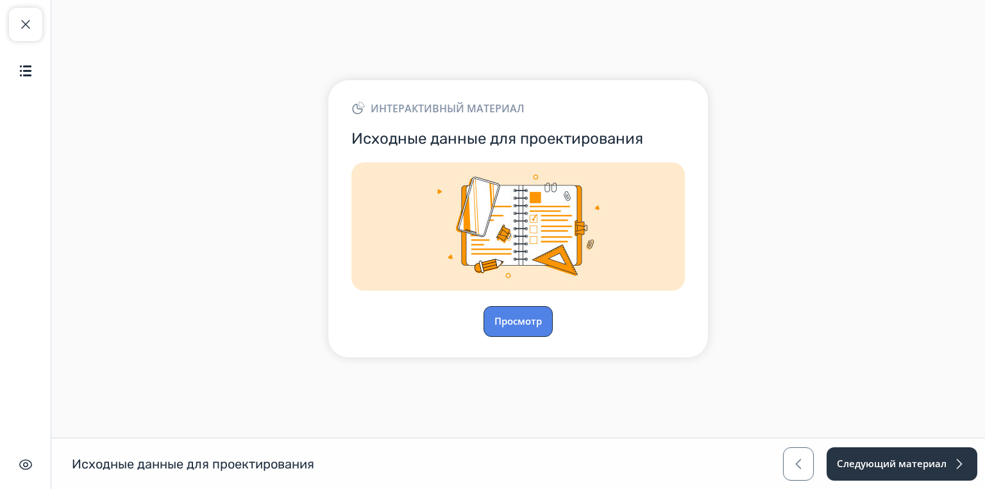
click at [519, 318] on button "Просмотр" at bounding box center [517, 321] width 69 height 31
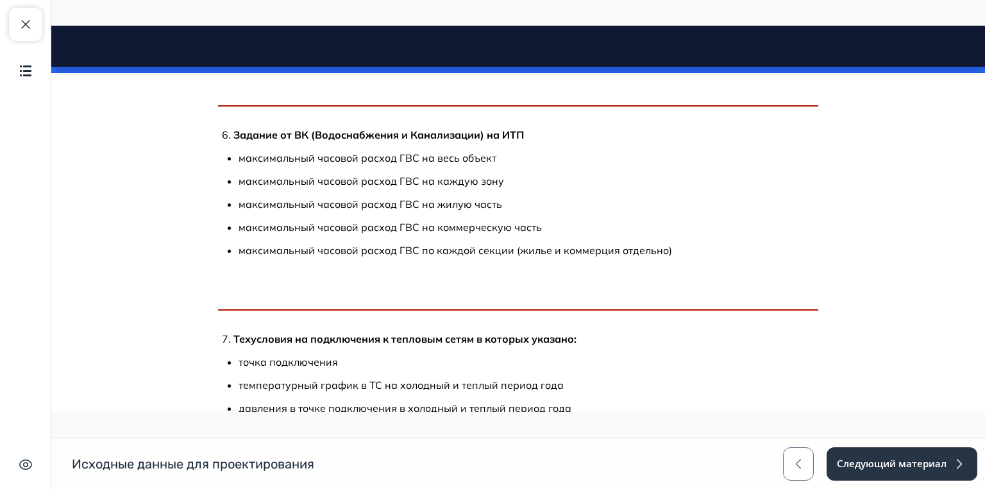
scroll to position [1257, 0]
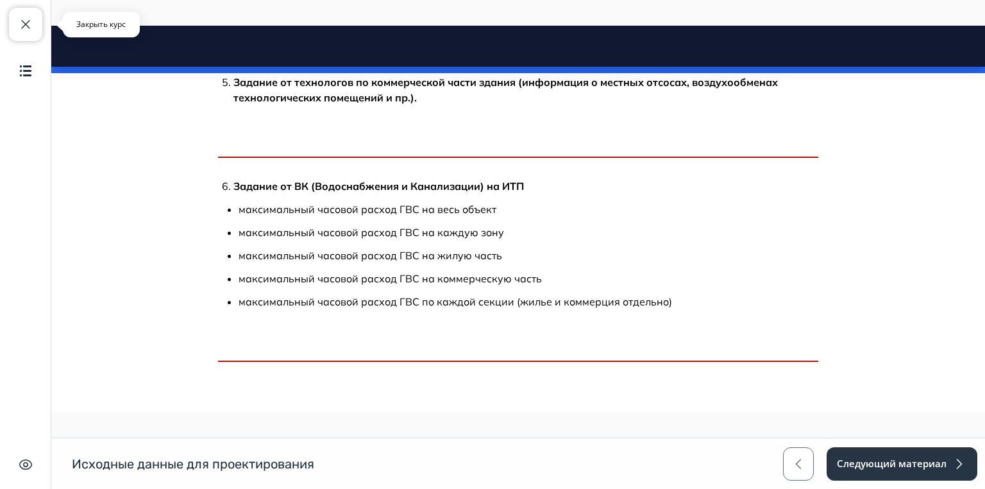
click at [23, 22] on span "button" at bounding box center [25, 24] width 15 height 15
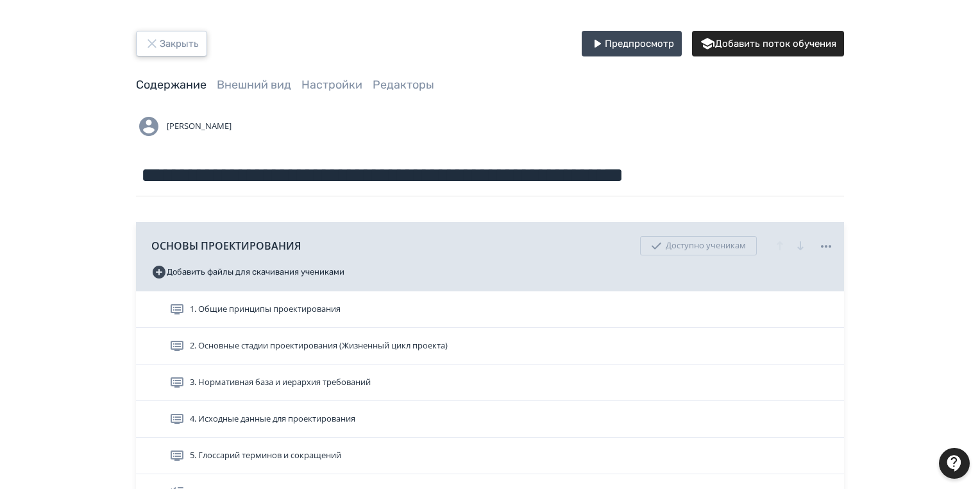
click at [190, 36] on button "Закрыть" at bounding box center [171, 44] width 71 height 26
